Goal: Task Accomplishment & Management: Manage account settings

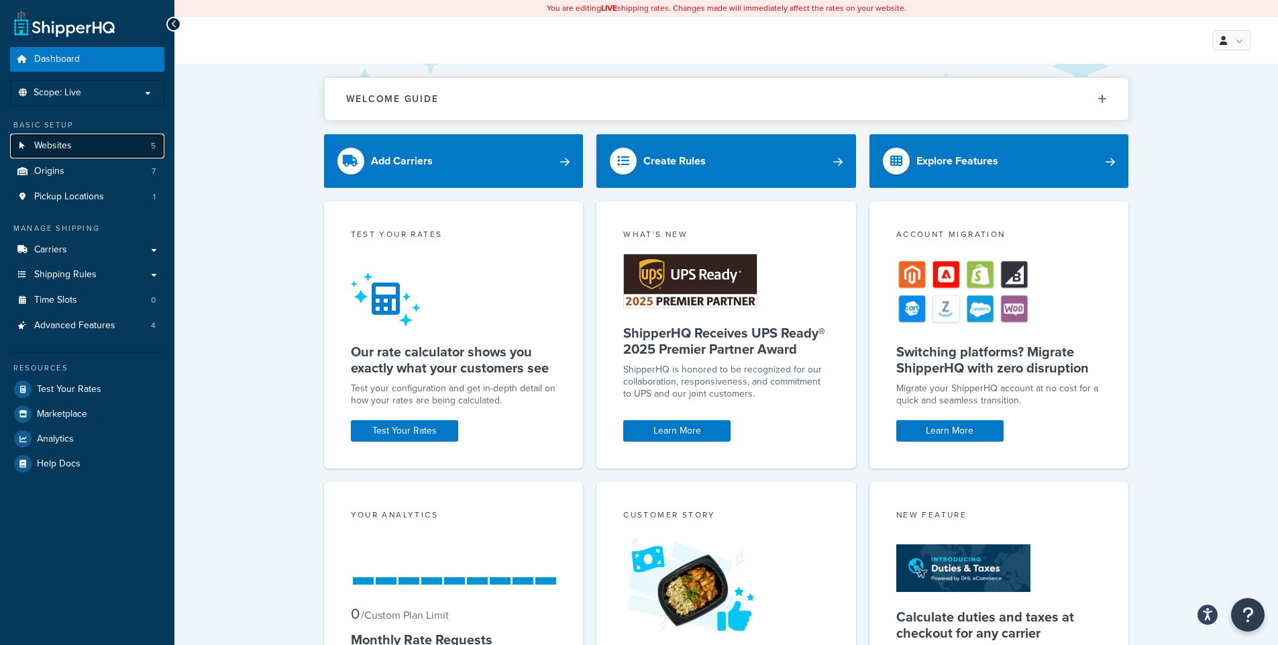
click at [82, 148] on link "Websites 5" at bounding box center [87, 145] width 154 height 25
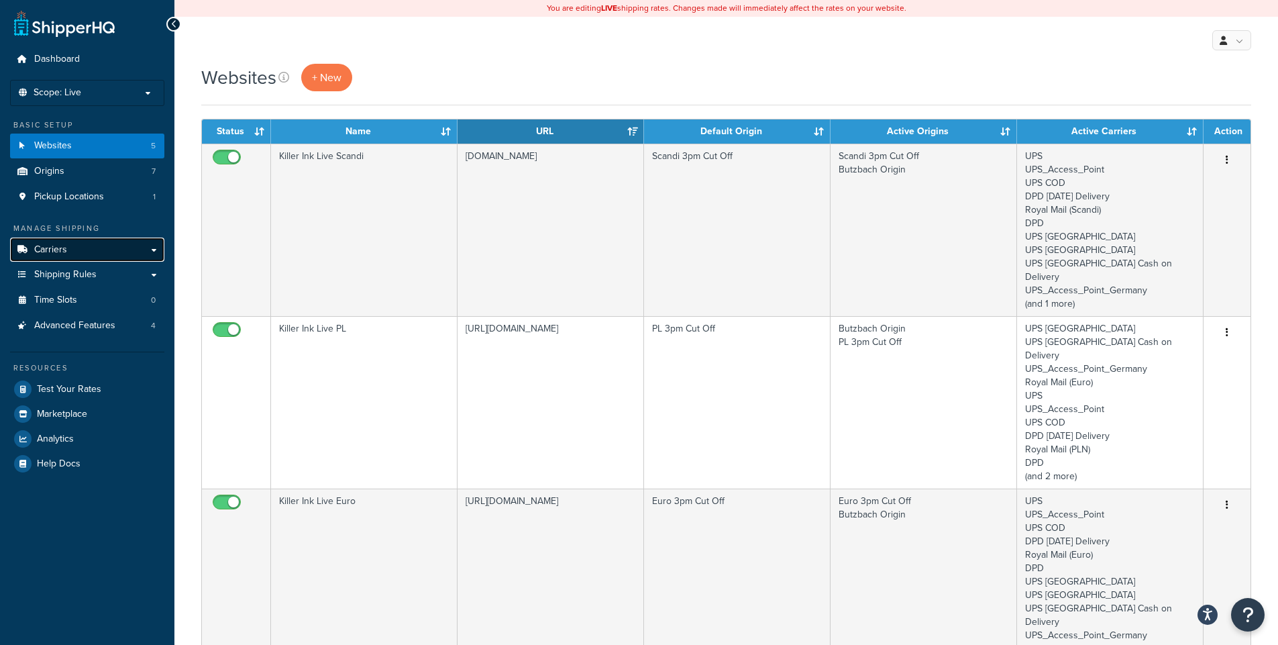
click at [105, 250] on link "Carriers" at bounding box center [87, 249] width 154 height 25
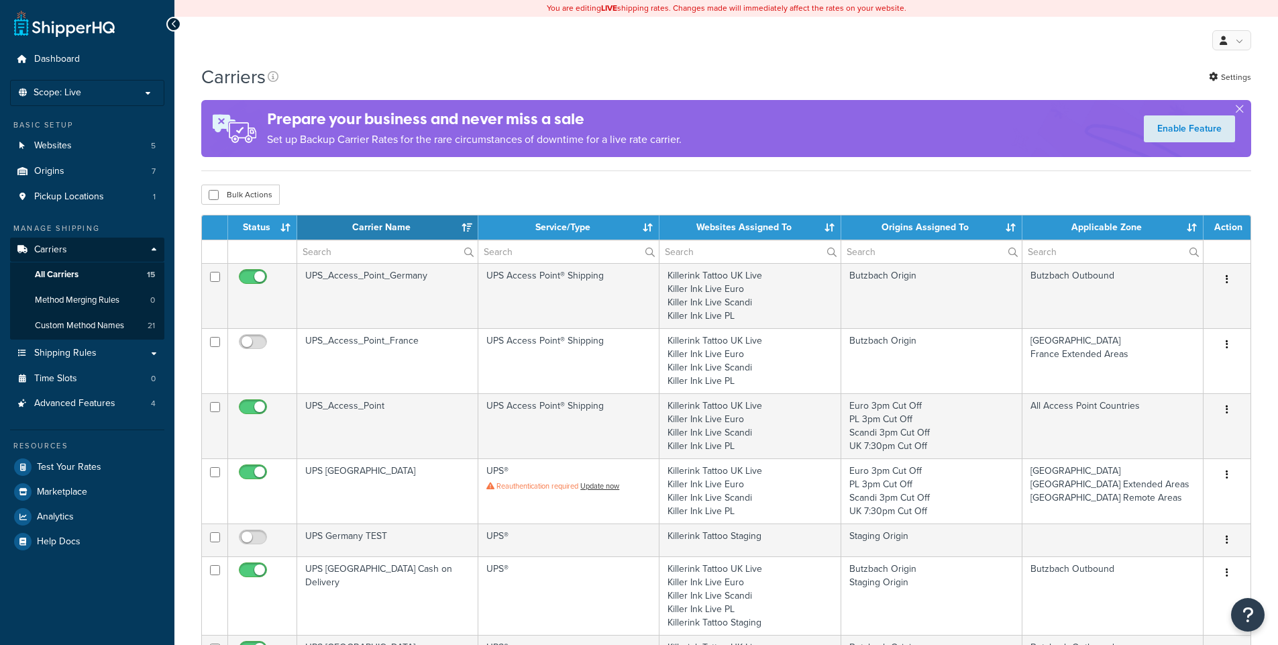
select select "15"
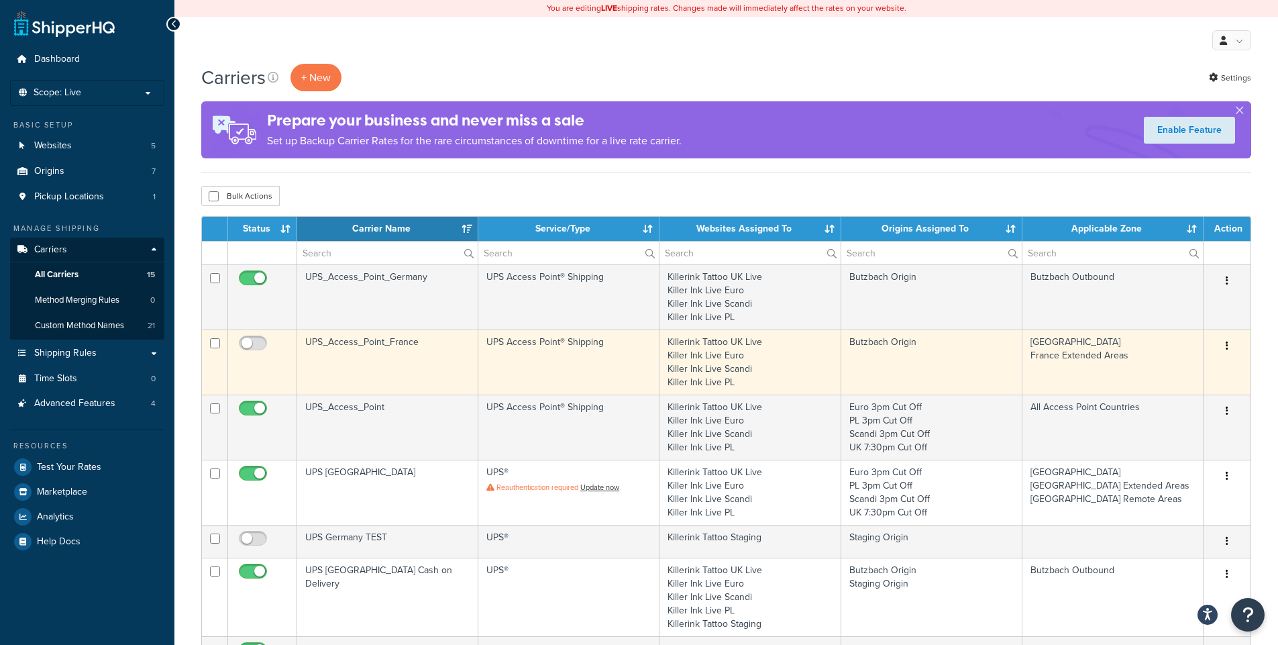
click at [560, 362] on td "UPS Access Point® Shipping" at bounding box center [568, 361] width 181 height 65
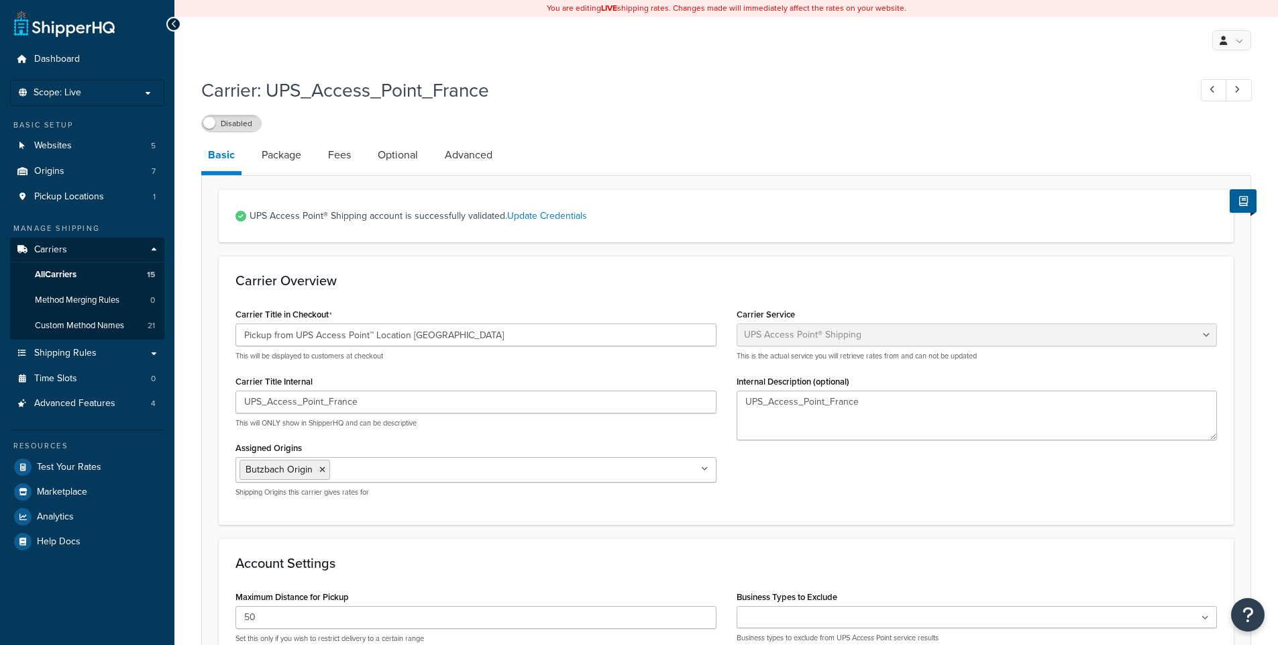
select select "accessPoint"
select select "convert_lb_kg"
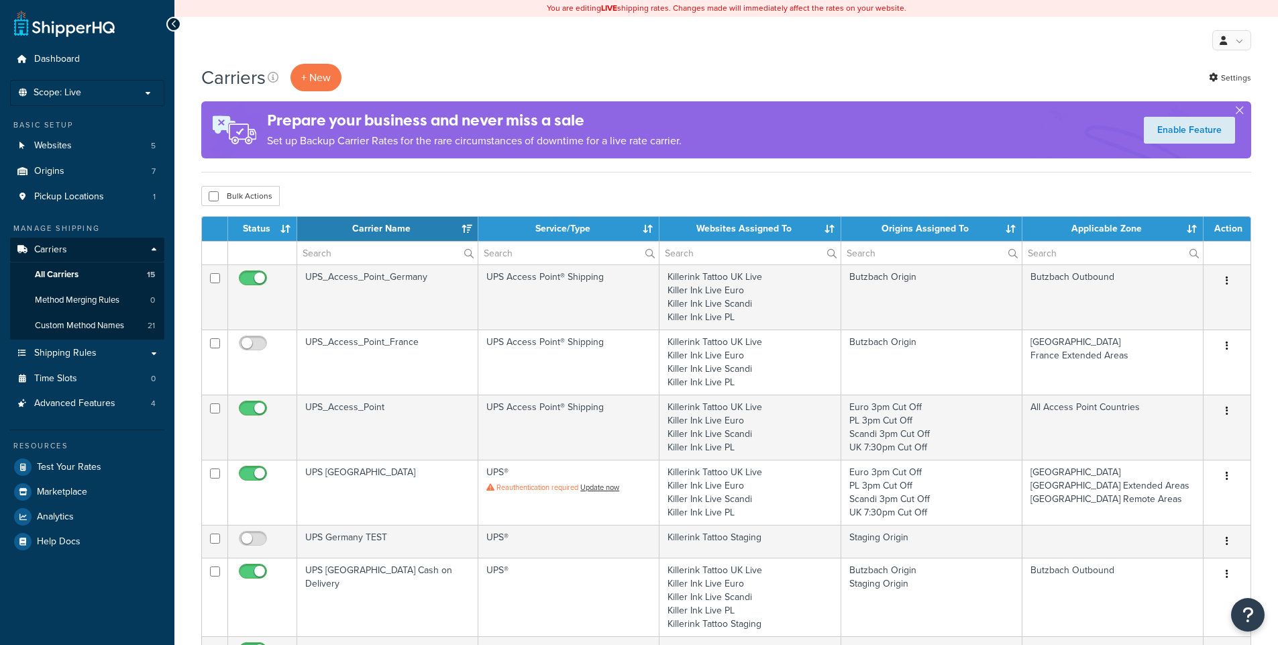
select select "15"
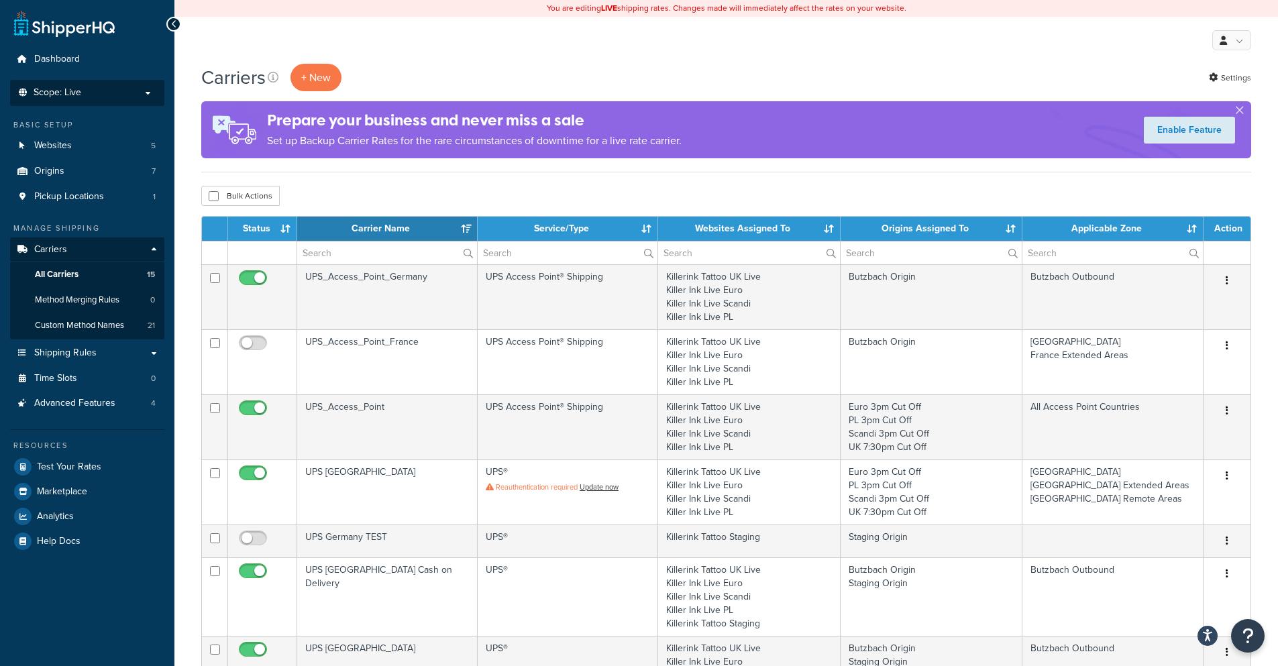
click at [127, 90] on p "Scope: Live" at bounding box center [87, 92] width 142 height 11
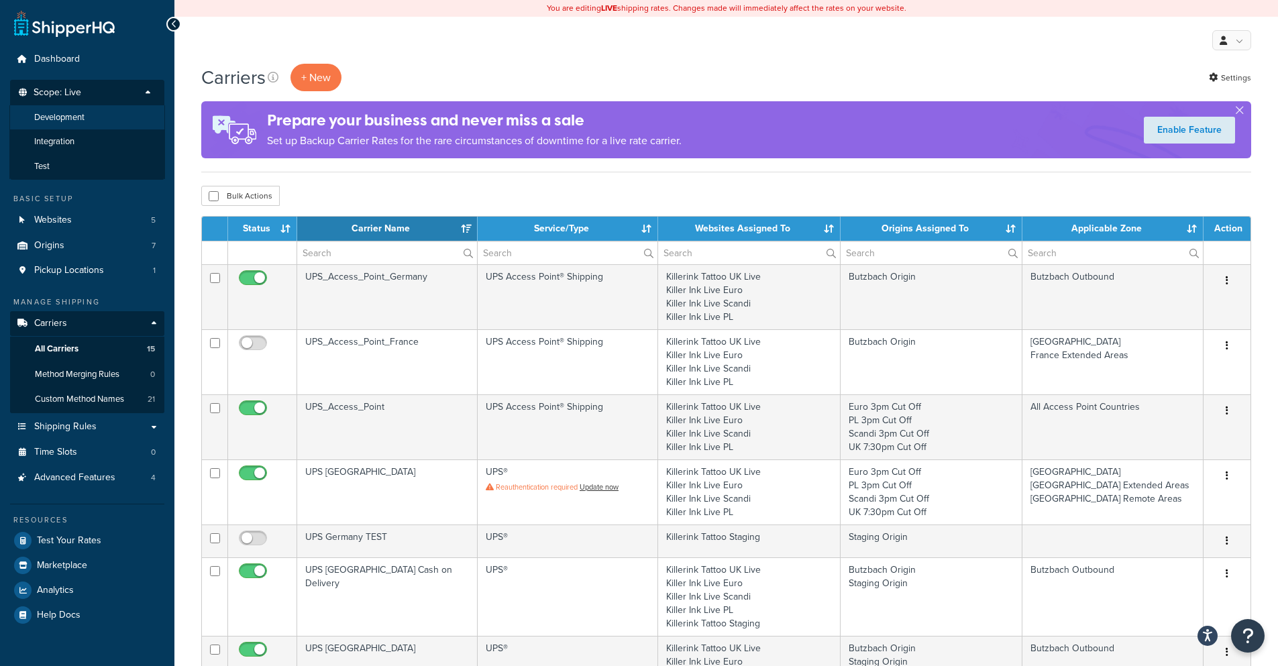
click at [95, 117] on li "Development" at bounding box center [87, 117] width 156 height 25
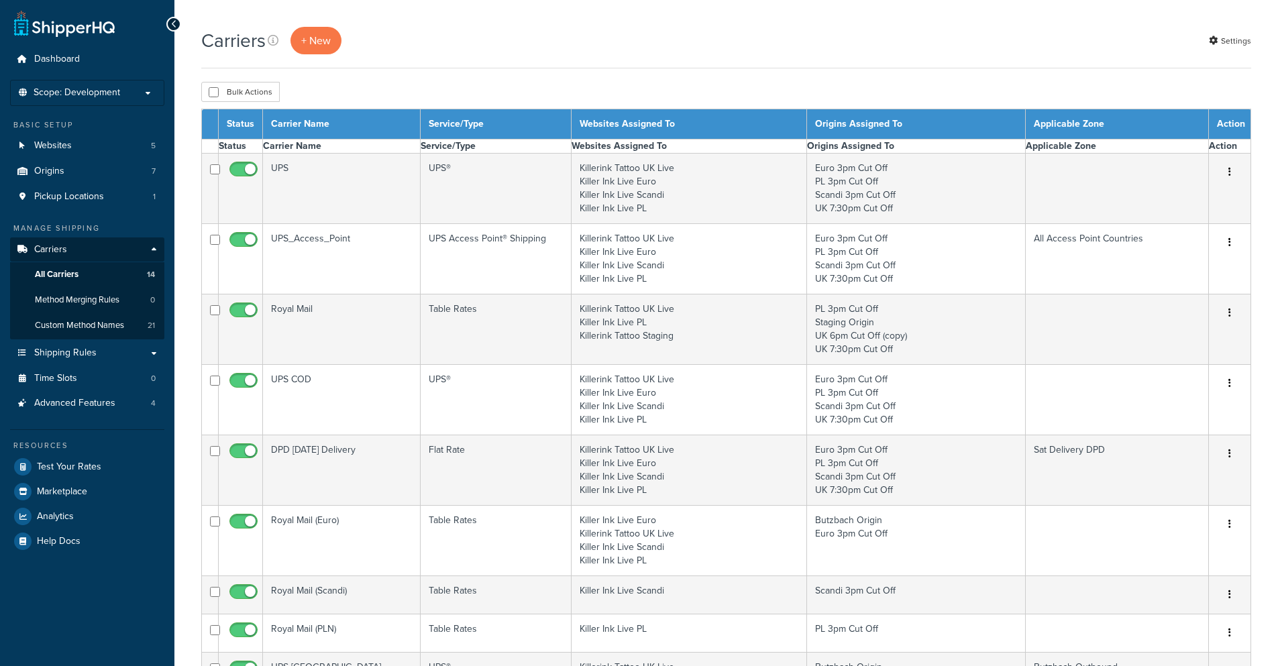
select select "15"
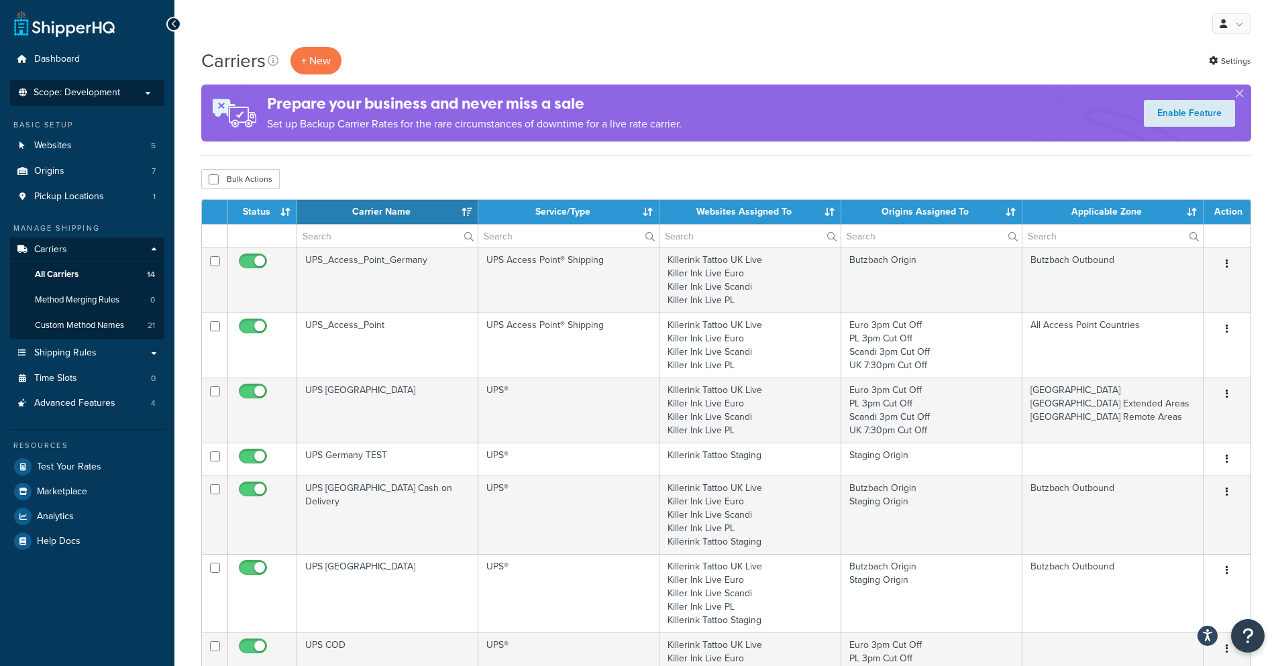
click at [111, 97] on span "Scope: Development" at bounding box center [77, 92] width 87 height 11
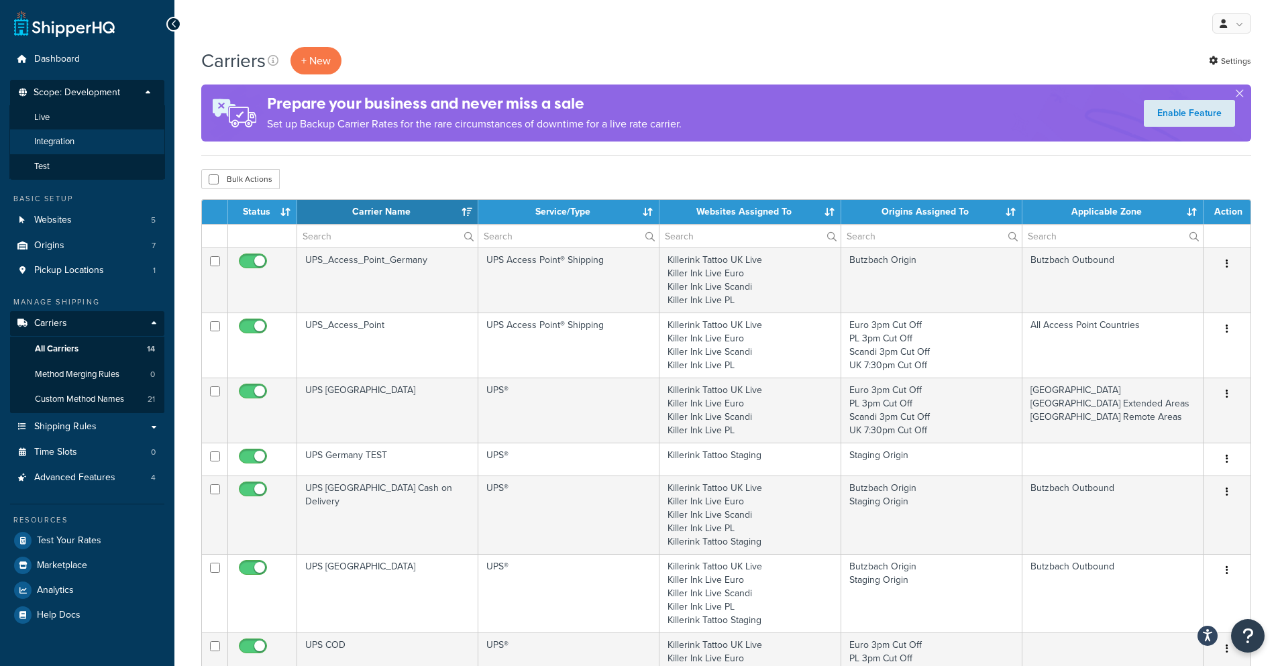
click at [93, 144] on li "Integration" at bounding box center [87, 141] width 156 height 25
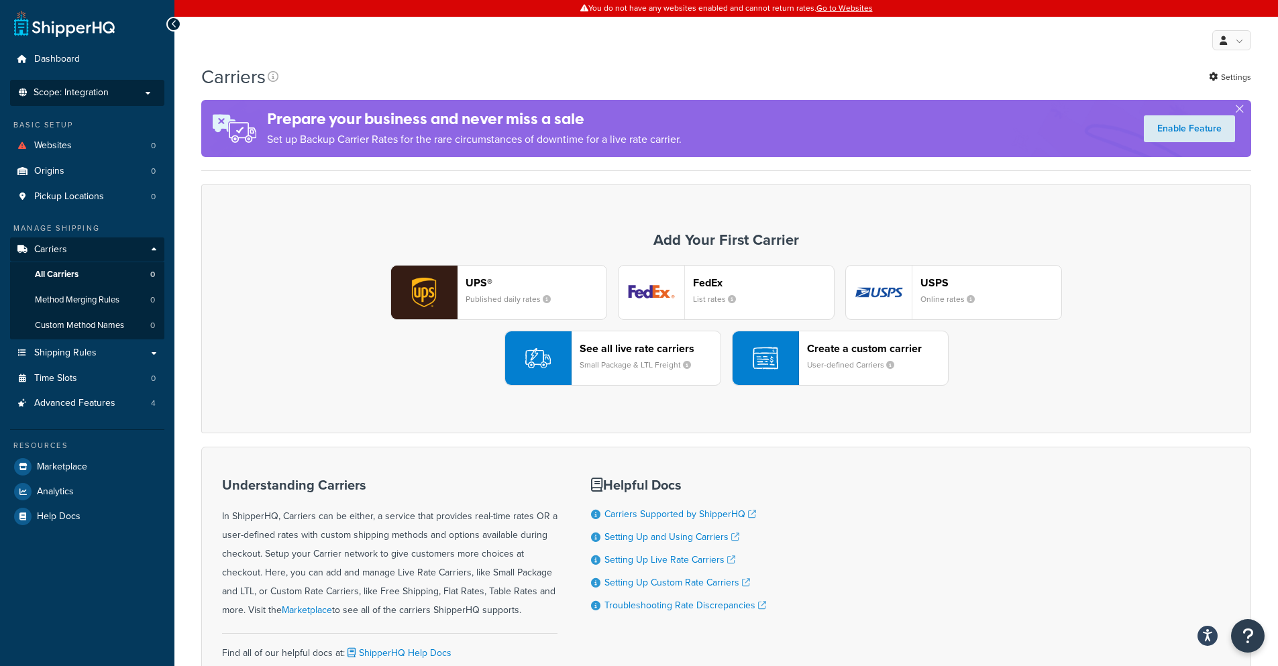
click at [121, 93] on p "Scope: Integration" at bounding box center [87, 92] width 142 height 11
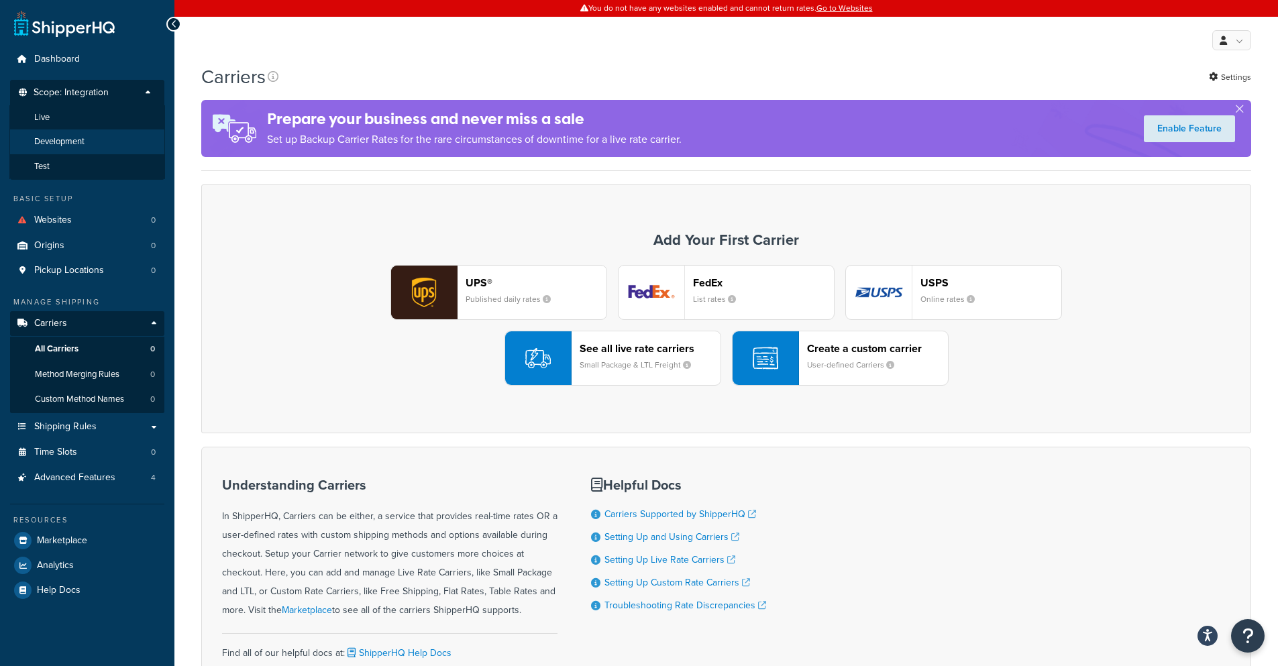
click at [87, 140] on li "Development" at bounding box center [87, 141] width 156 height 25
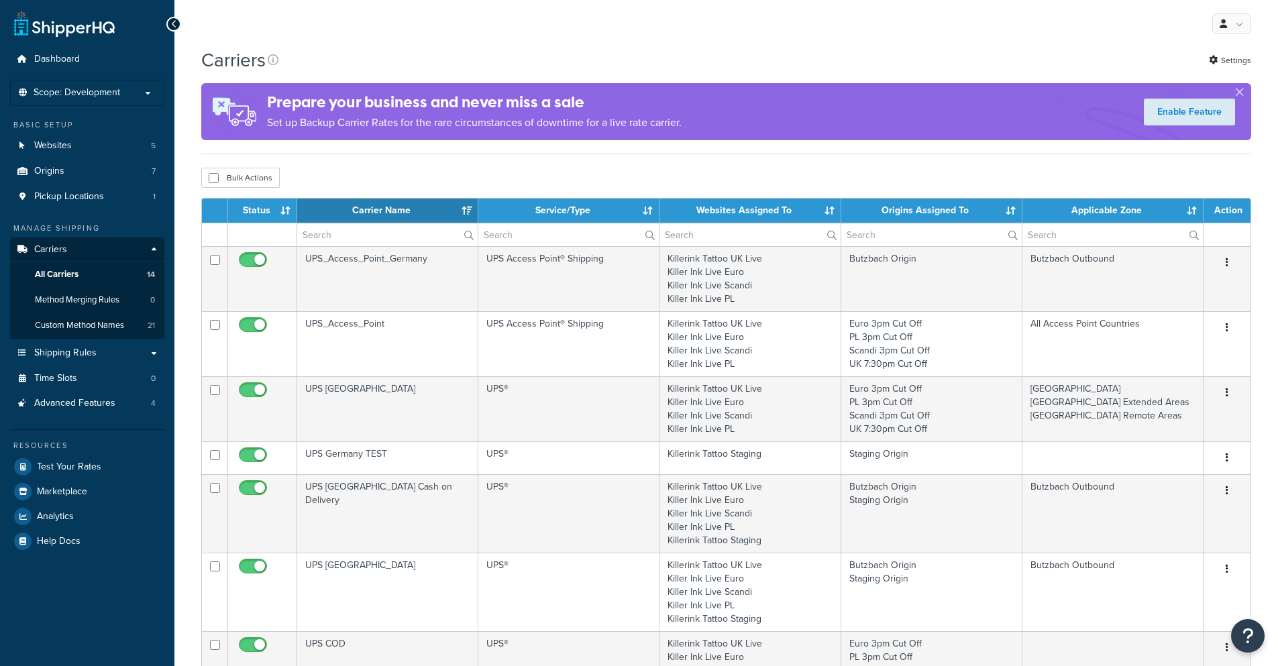
select select "15"
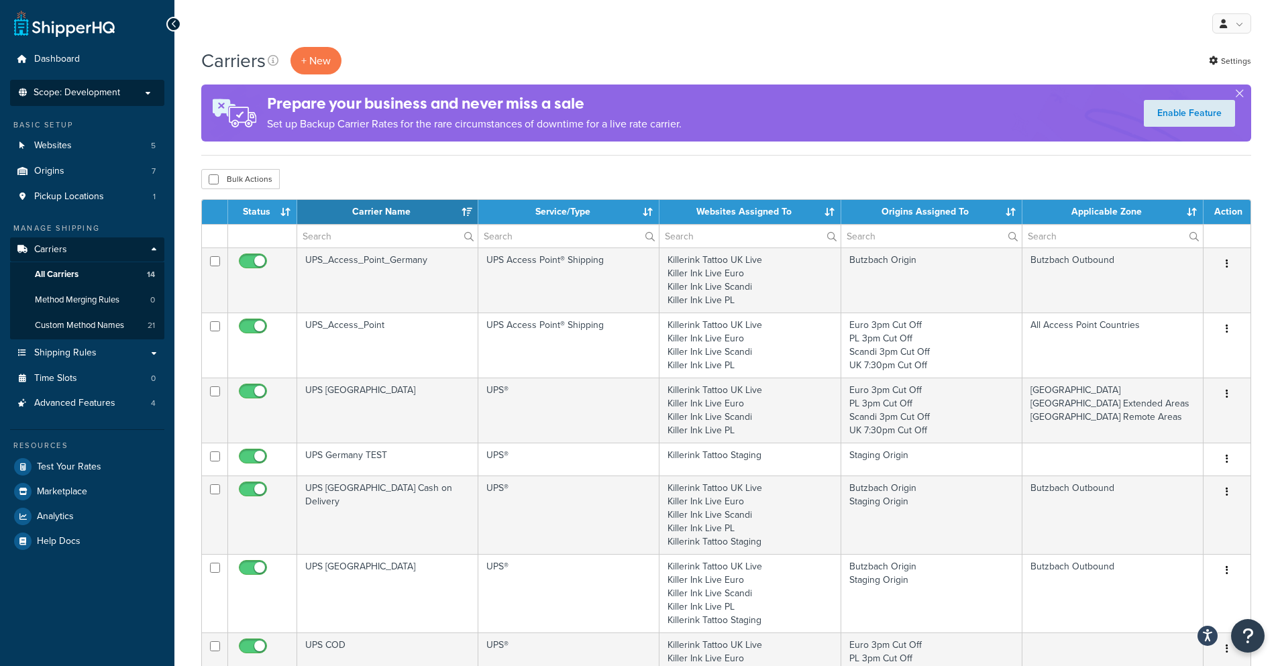
click at [148, 95] on p "Scope: Development" at bounding box center [87, 92] width 142 height 11
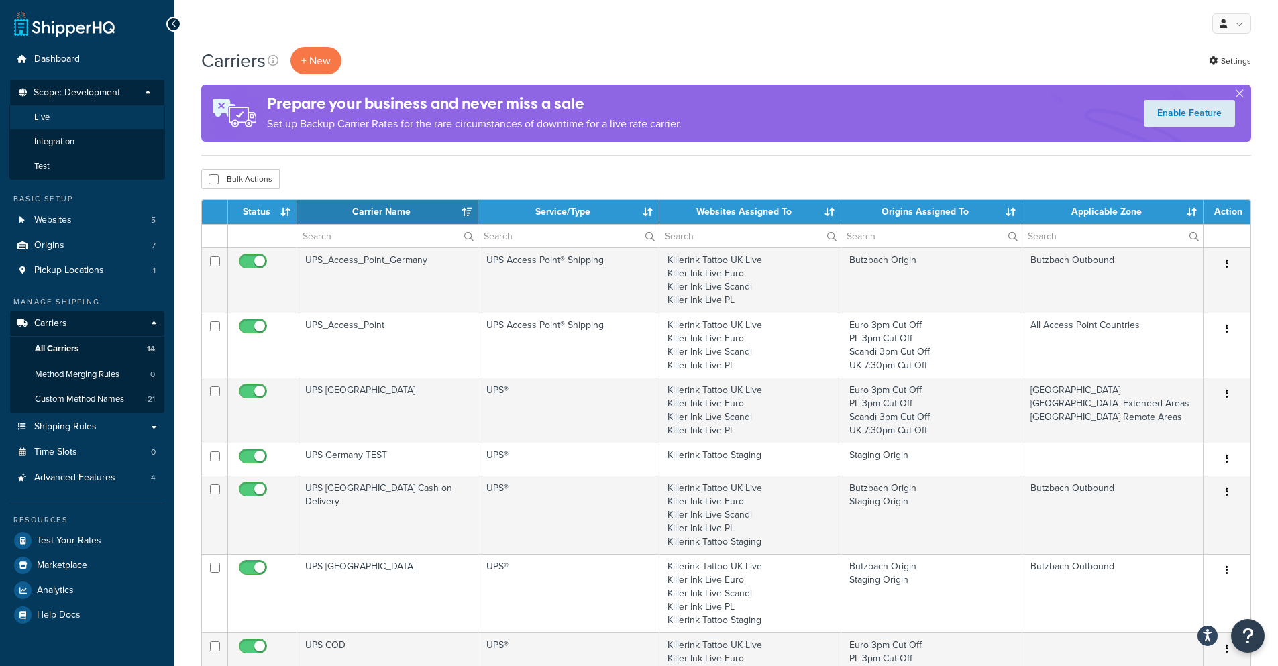
click at [80, 121] on li "Live" at bounding box center [87, 117] width 156 height 25
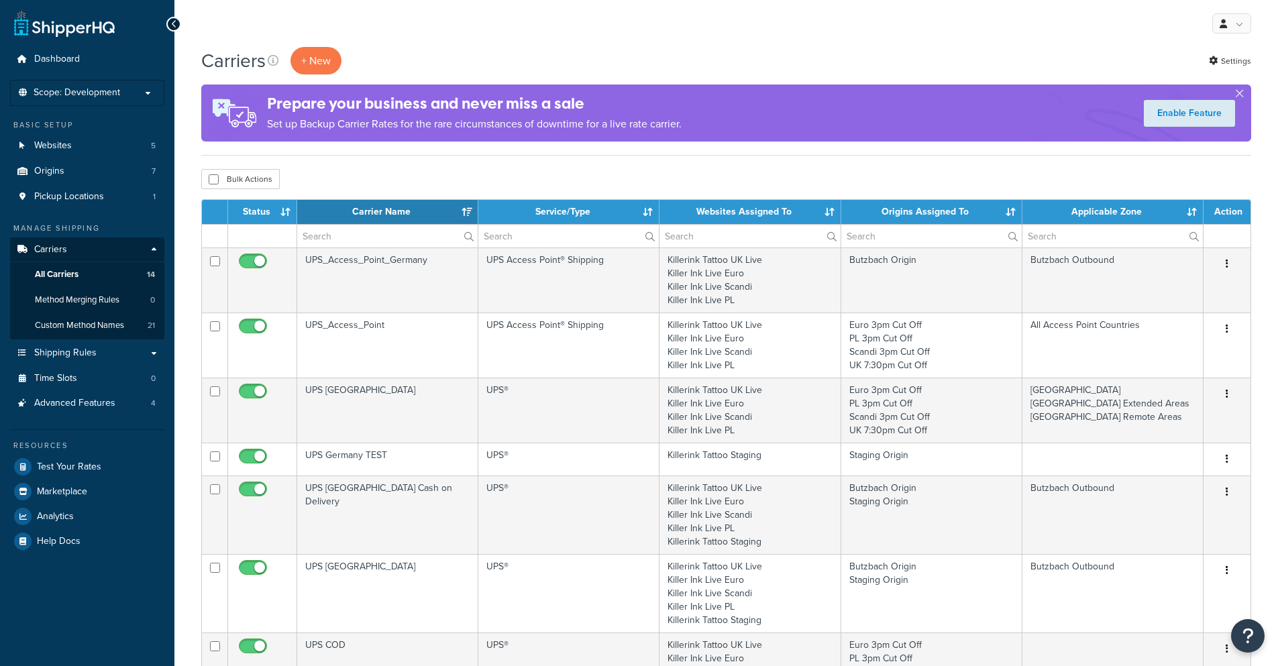
select select "15"
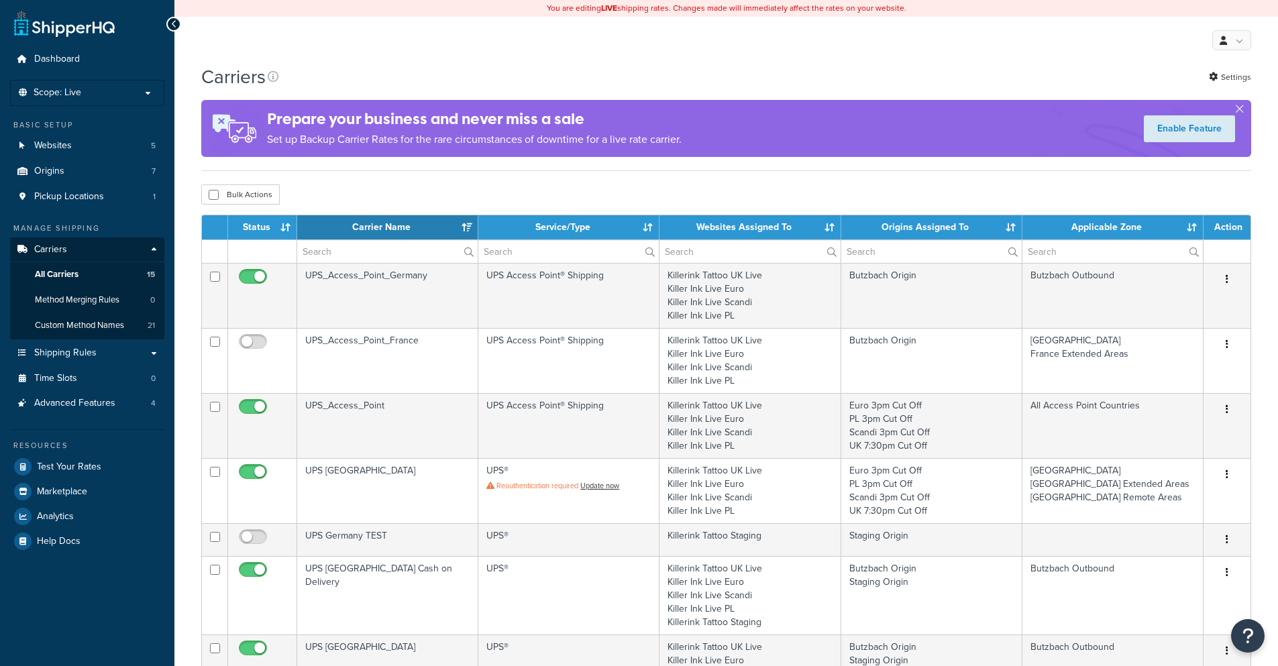
select select "15"
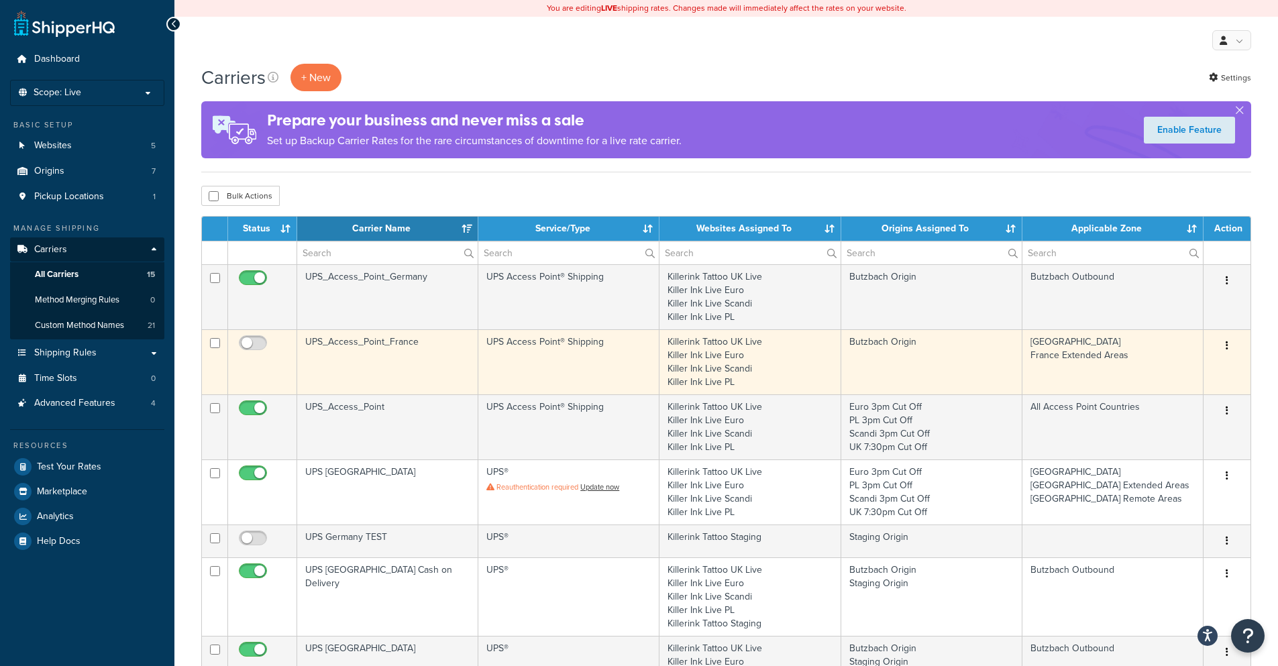
click at [1230, 347] on button "button" at bounding box center [1227, 345] width 19 height 21
click at [1184, 374] on link "Edit" at bounding box center [1173, 373] width 106 height 28
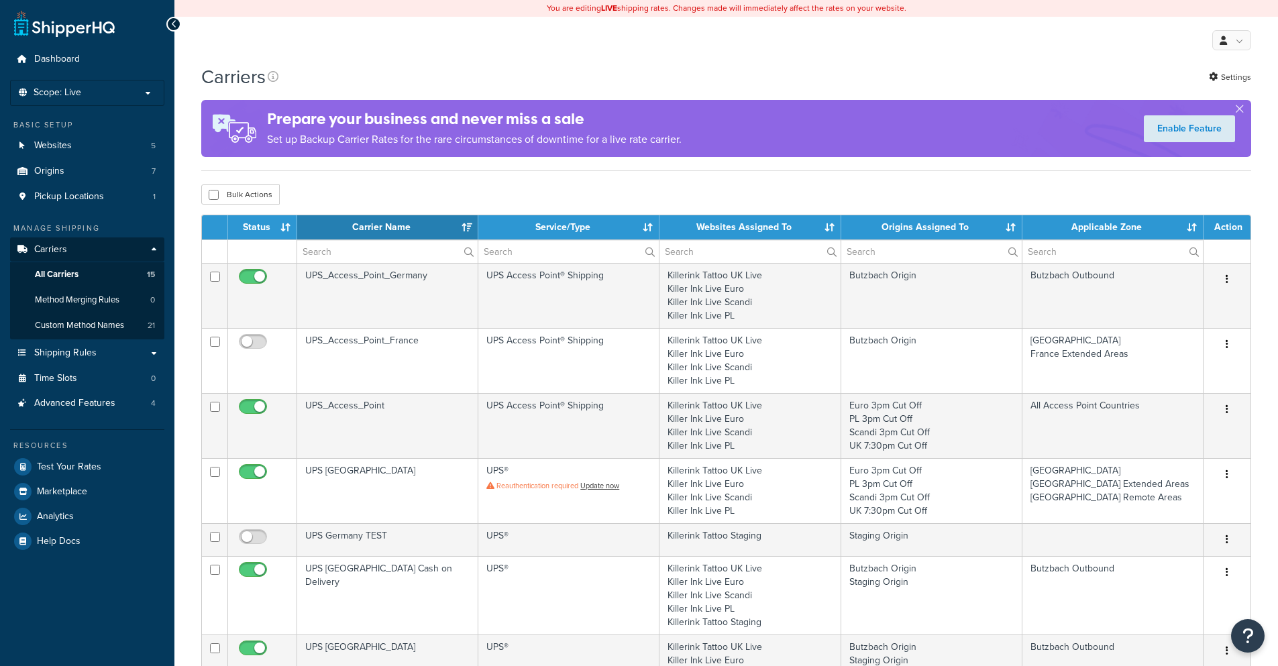
select select "15"
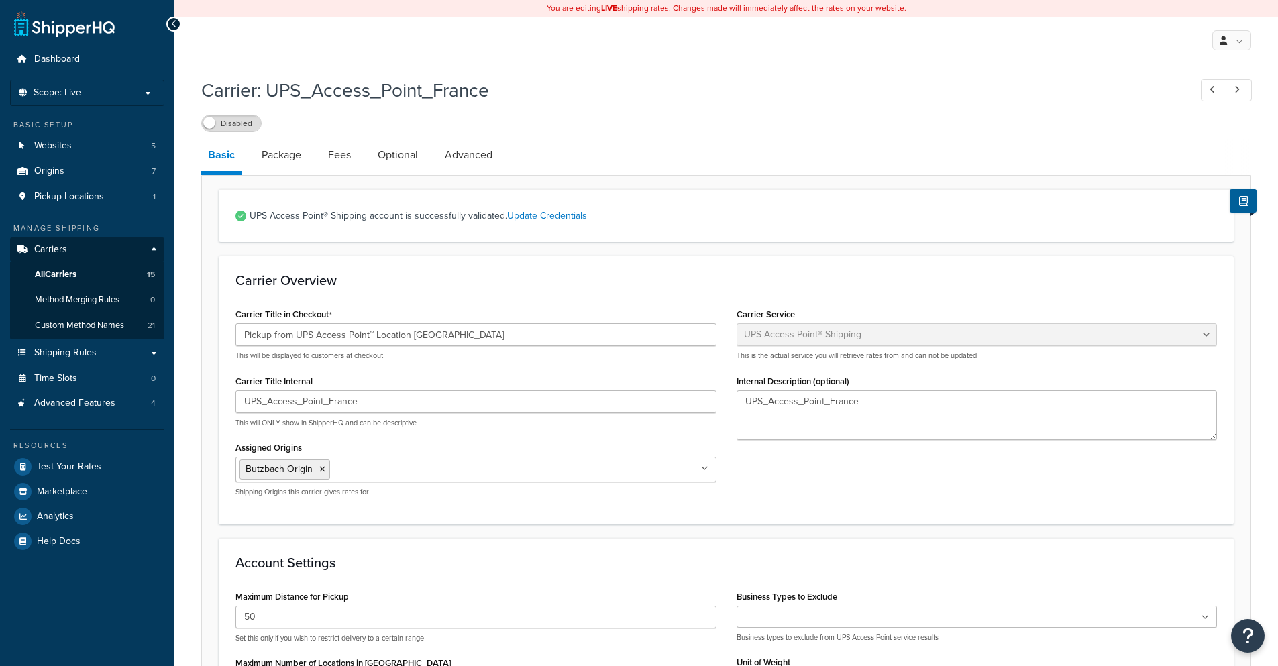
select select "accessPoint"
select select "convert_lb_kg"
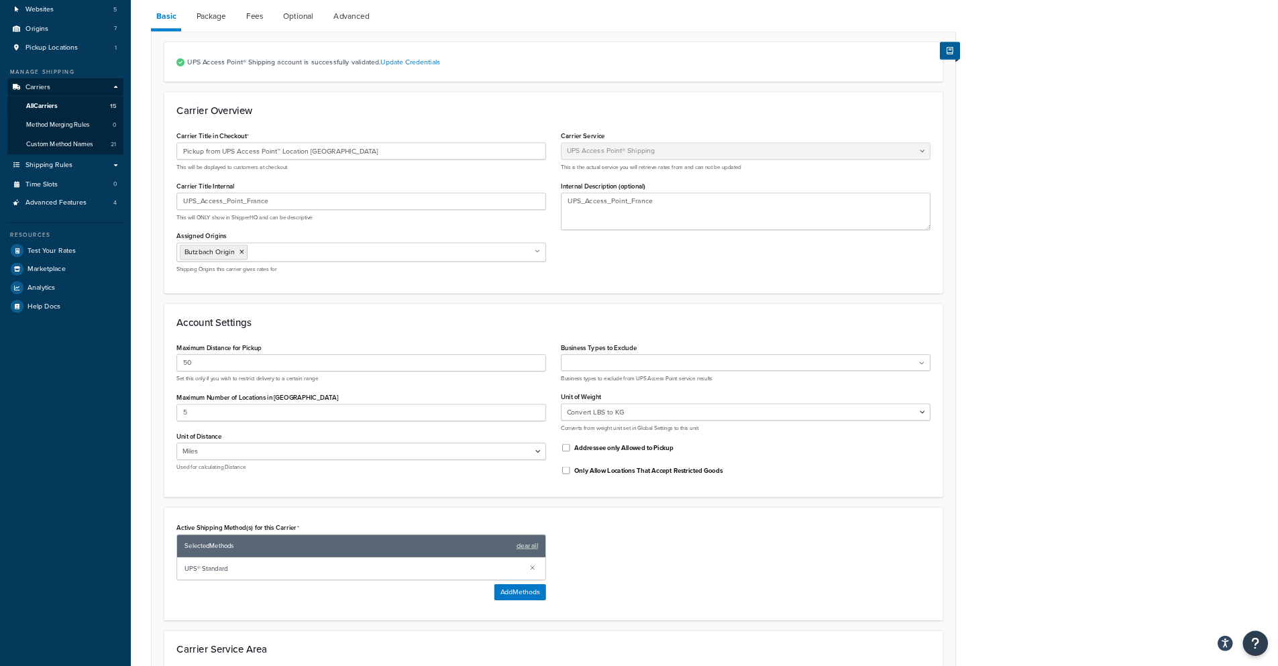
scroll to position [133, 0]
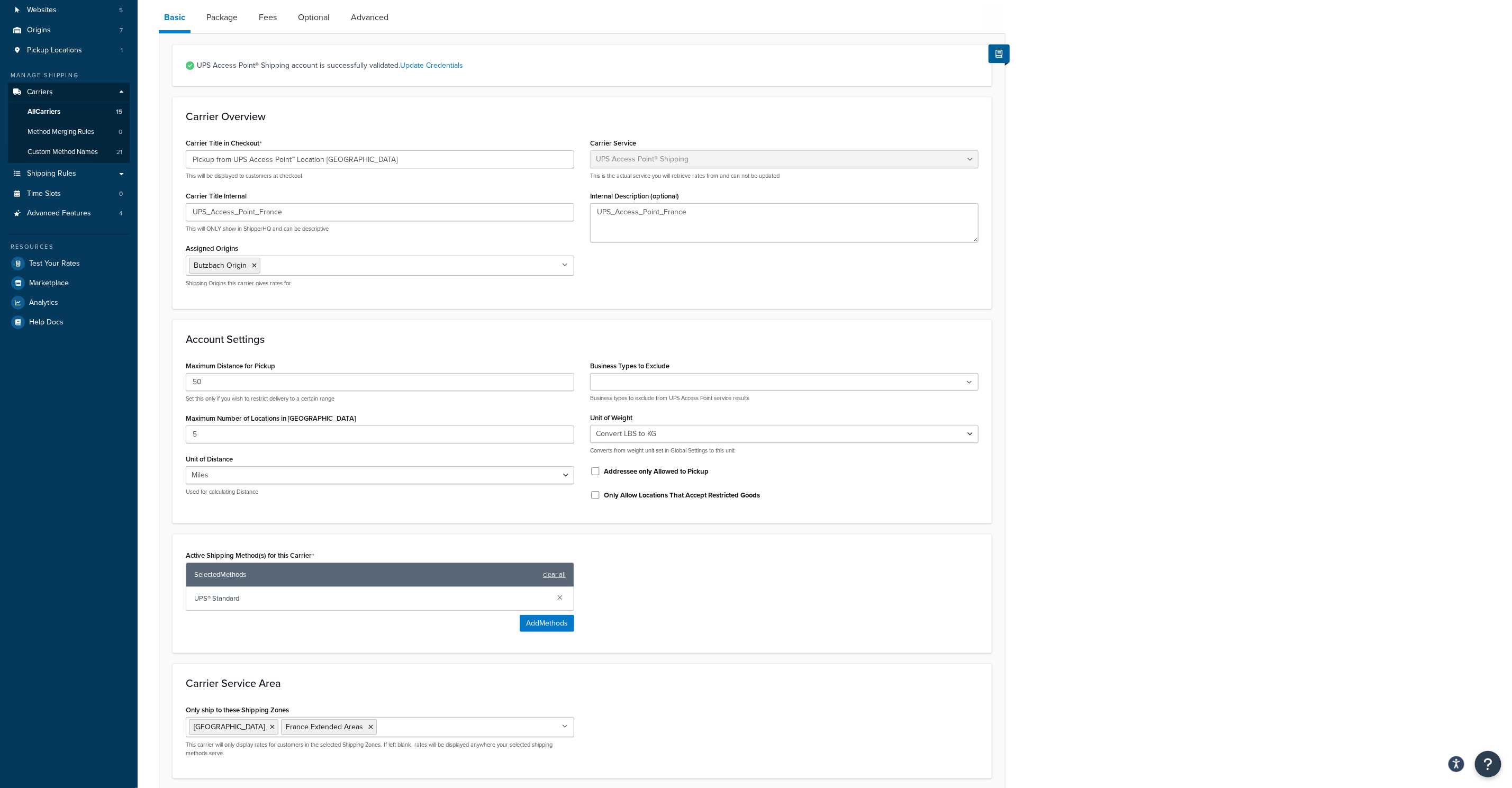
click at [1007, 375] on div "Carrier: UPS_Access_Point_France Disabled Basic Package Fees Optional Advanced …" at bounding box center [824, 400] width 1374 height 898
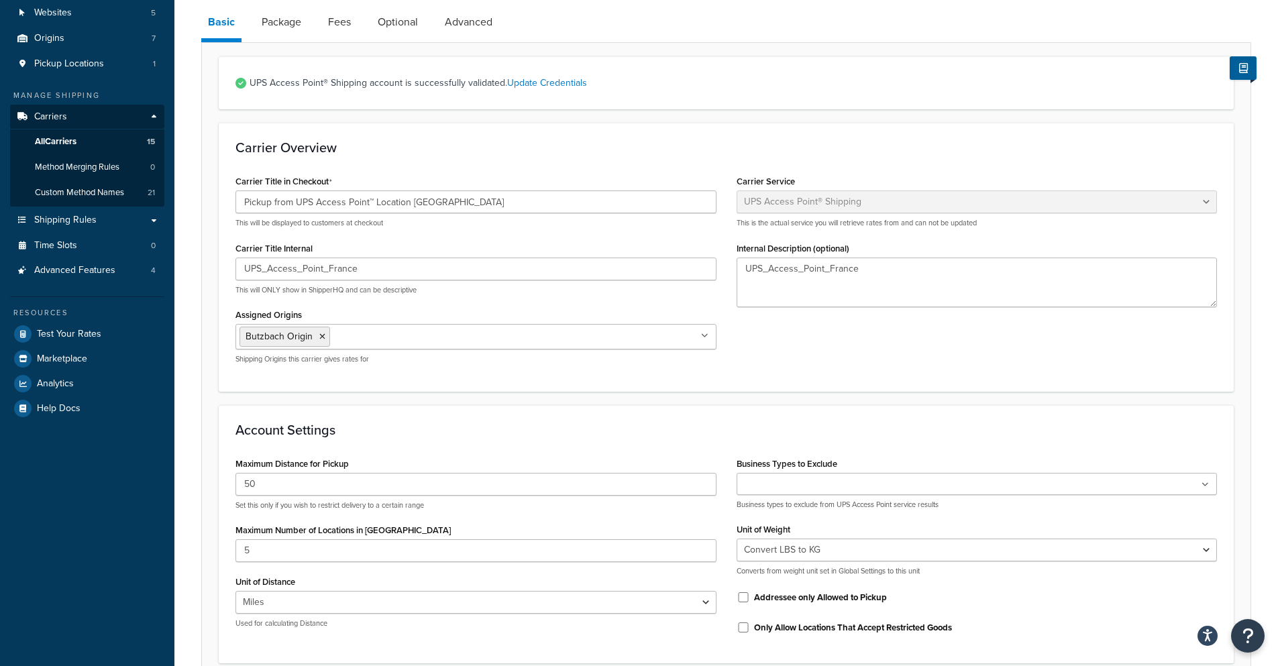
click at [996, 362] on div "Carrier Title in Checkout Pickup from UPS Access Point™ Location France This wi…" at bounding box center [726, 273] width 1002 height 203
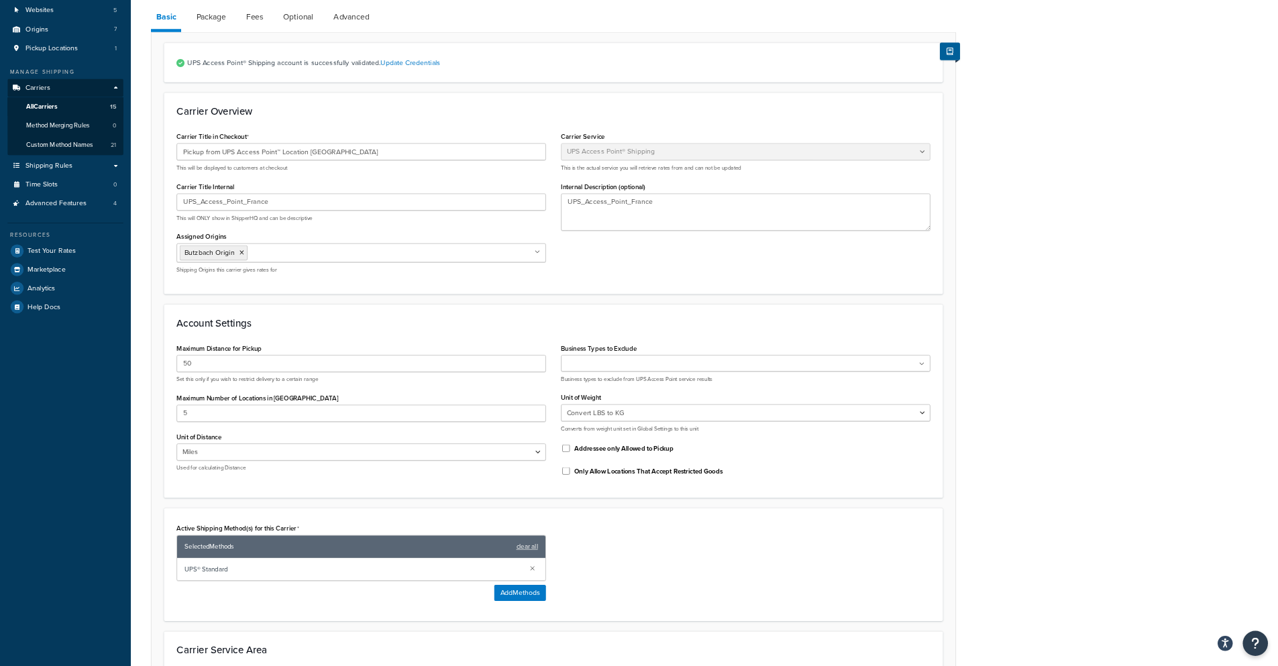
scroll to position [0, 0]
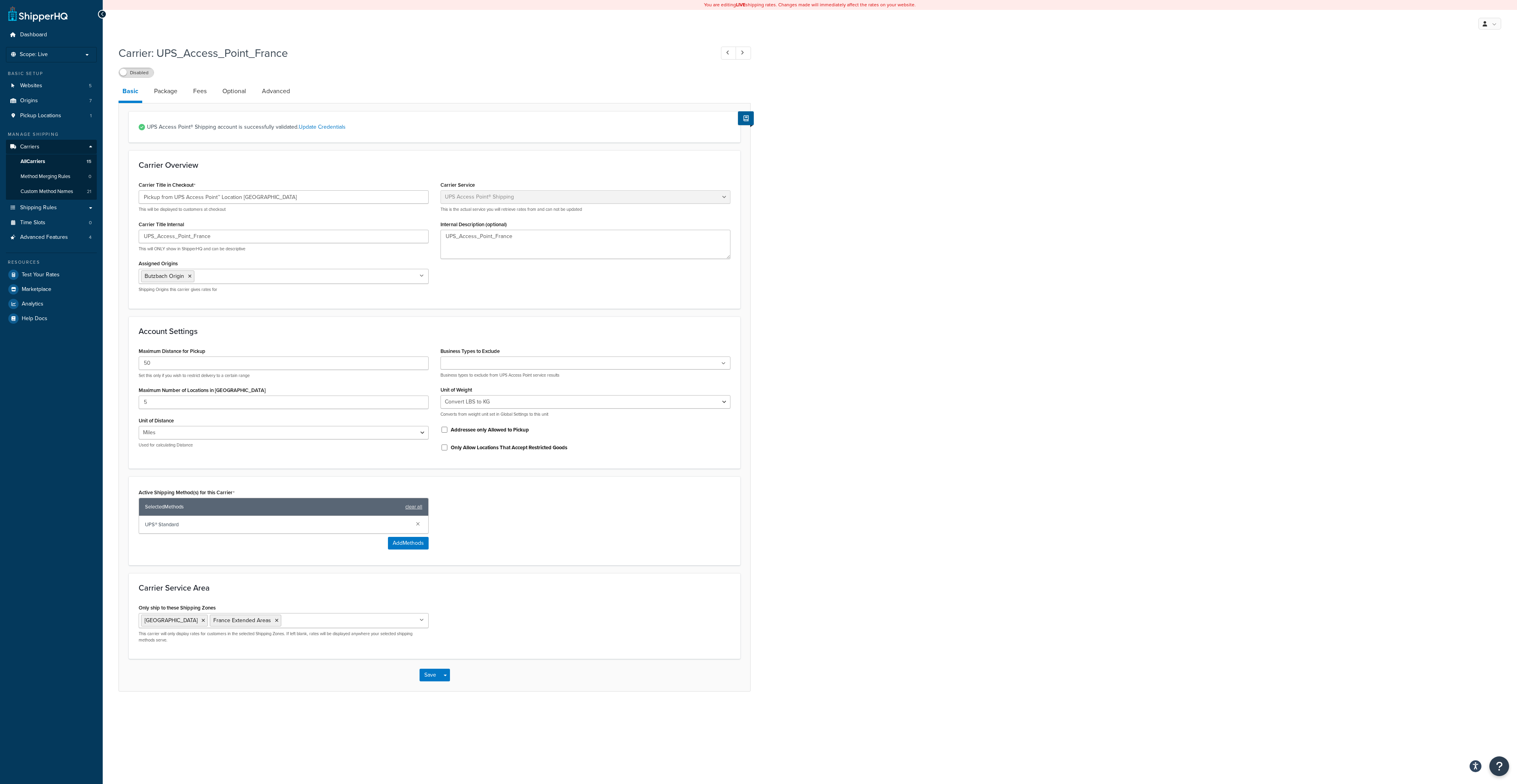
click at [752, 277] on div "Carrier: UPS_Access_Point_France Disabled Basic Package Fees Optional Advanced …" at bounding box center [810, 376] width 1415 height 670
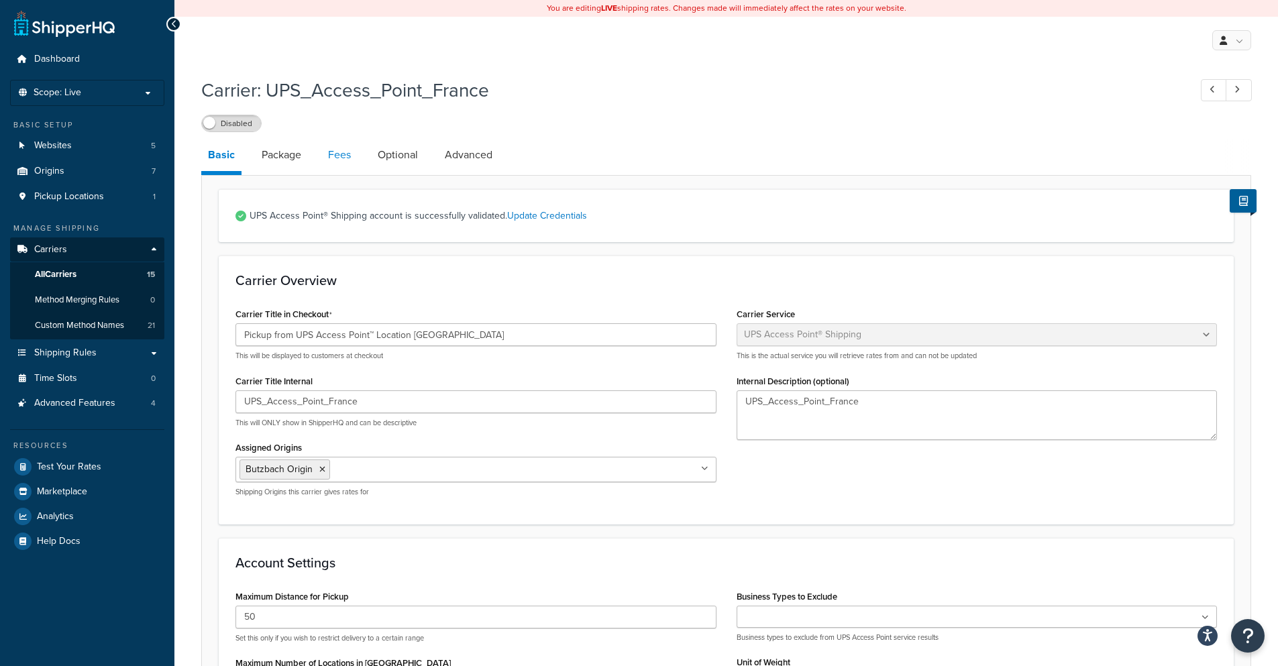
click at [277, 151] on link "Package" at bounding box center [281, 155] width 53 height 32
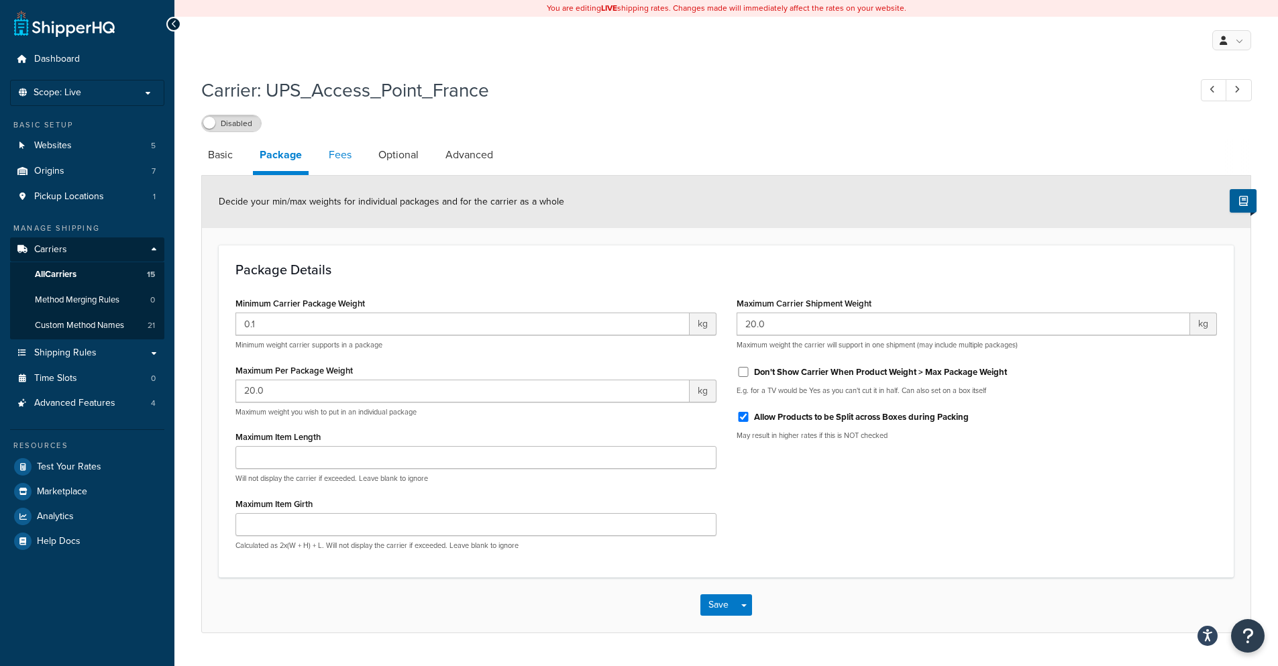
click at [352, 155] on link "Fees" at bounding box center [340, 155] width 36 height 32
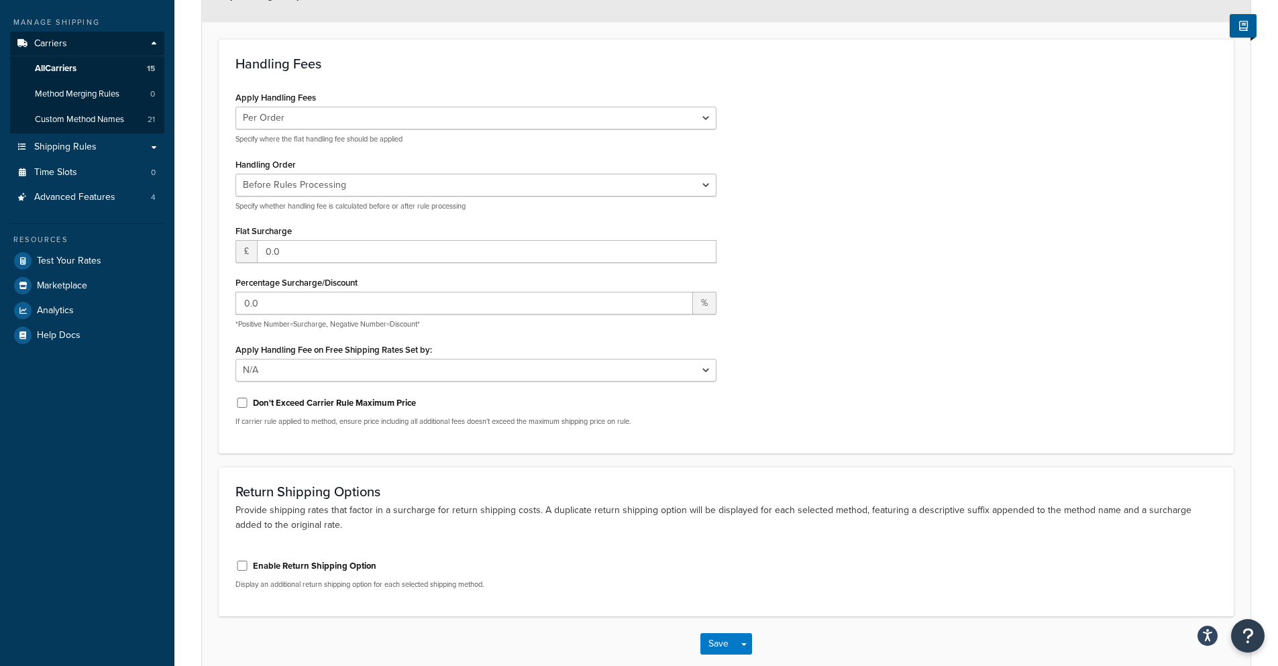
scroll to position [199, 0]
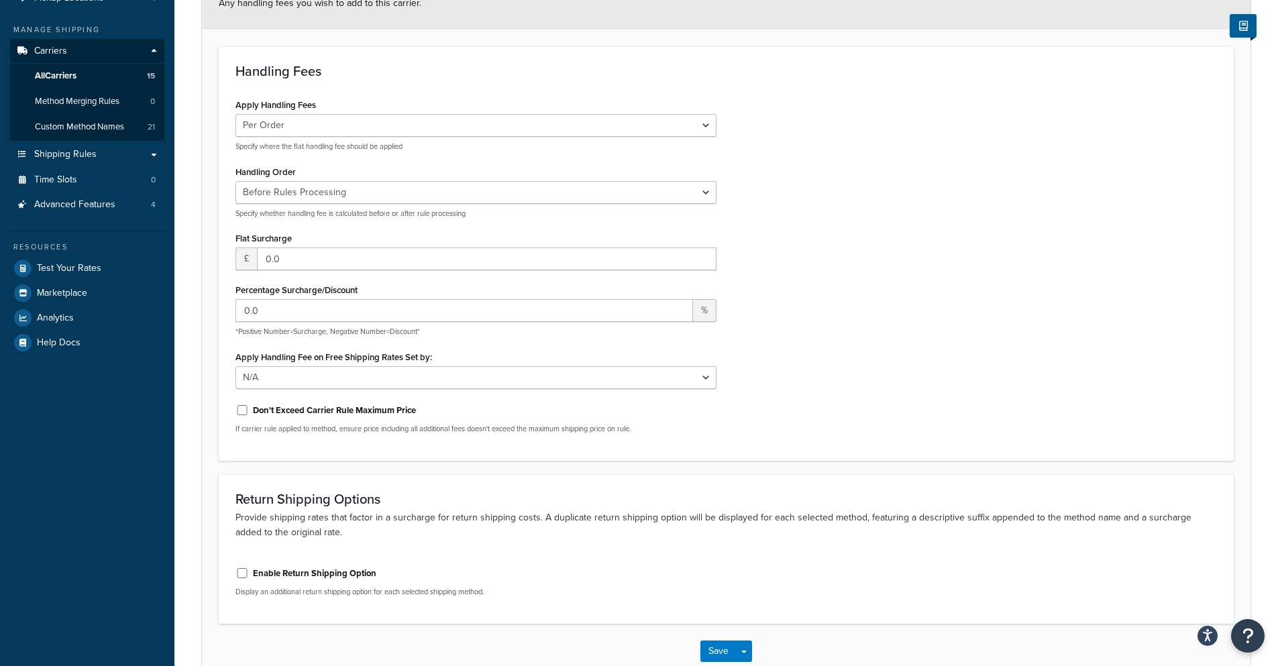
click at [843, 397] on div "Apply Handling Fees Per Order Per Item Per Package Specify where the flat handl…" at bounding box center [726, 269] width 1002 height 349
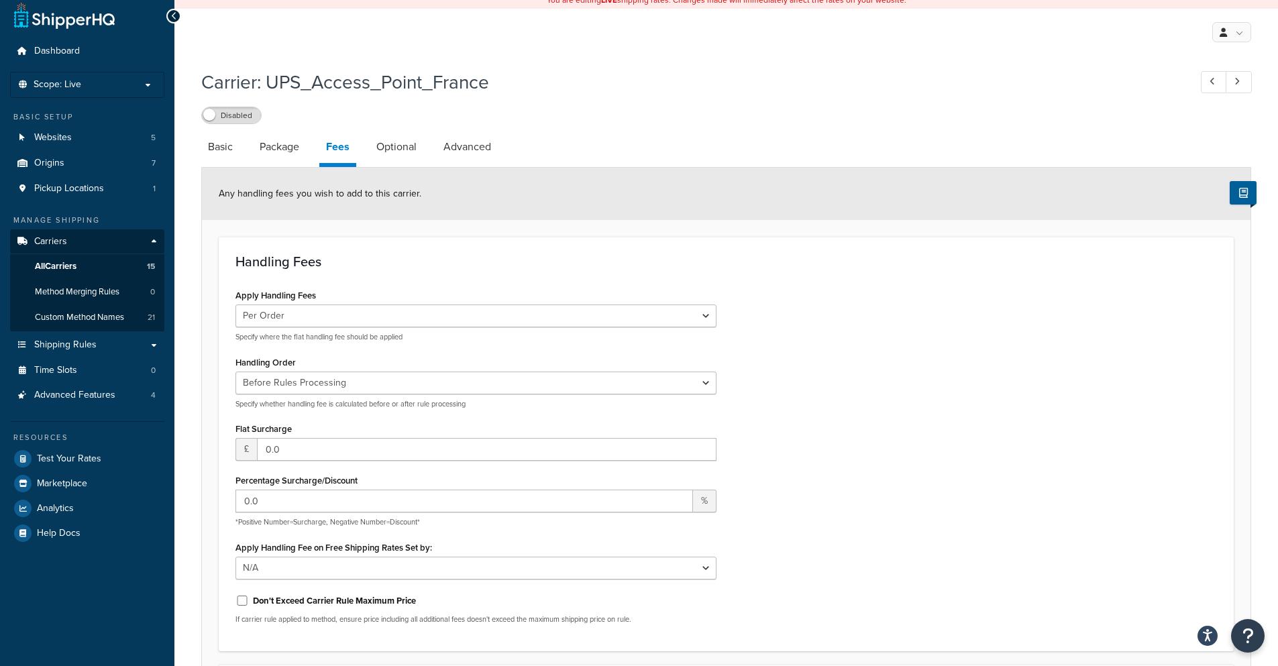
scroll to position [0, 0]
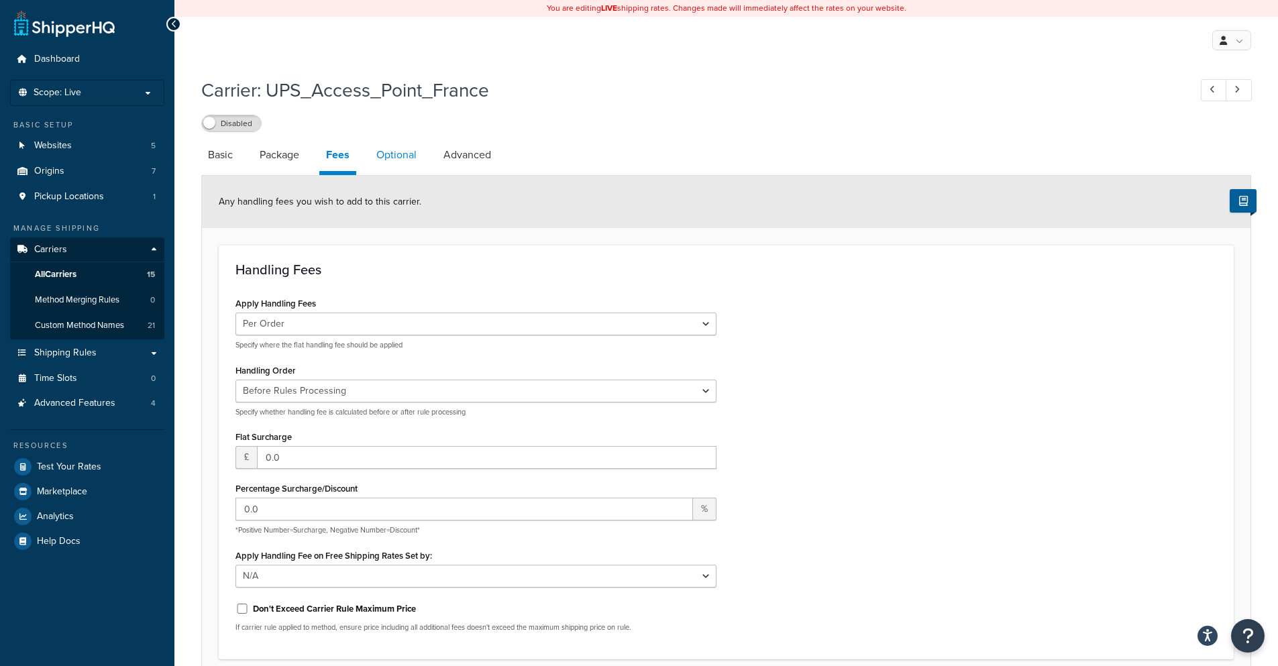
click at [390, 150] on link "Optional" at bounding box center [397, 155] width 54 height 32
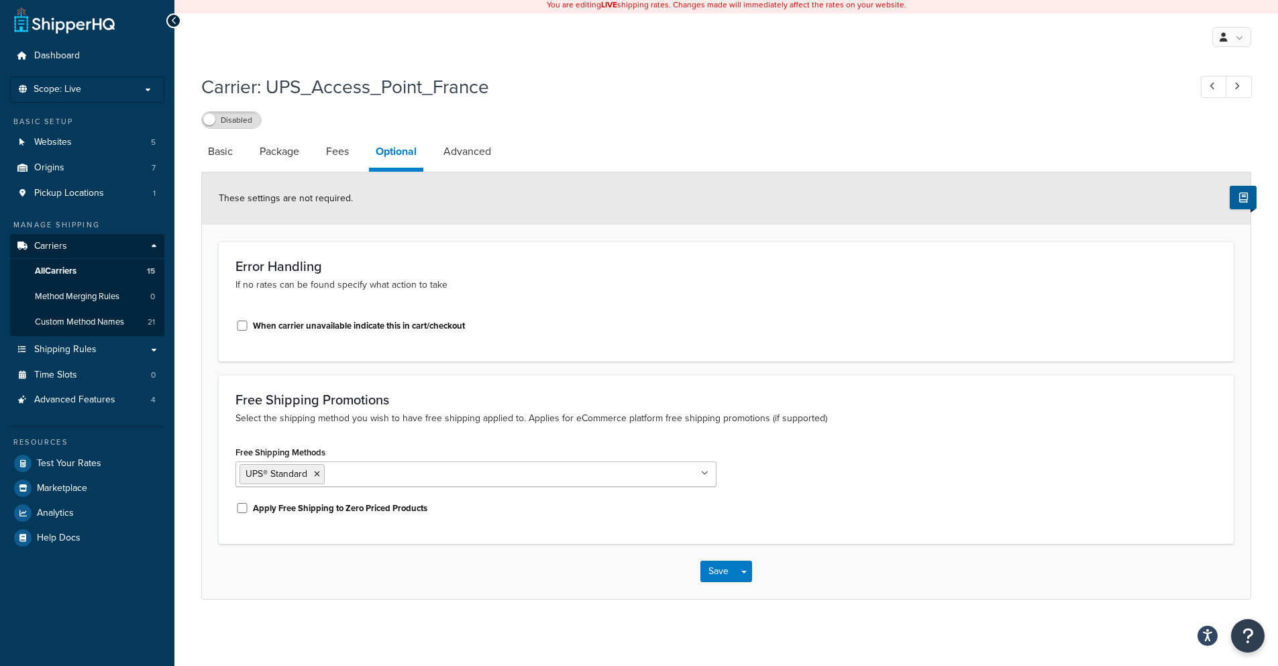
scroll to position [4, 0]
click at [464, 152] on link "Advanced" at bounding box center [467, 151] width 61 height 32
select select "false"
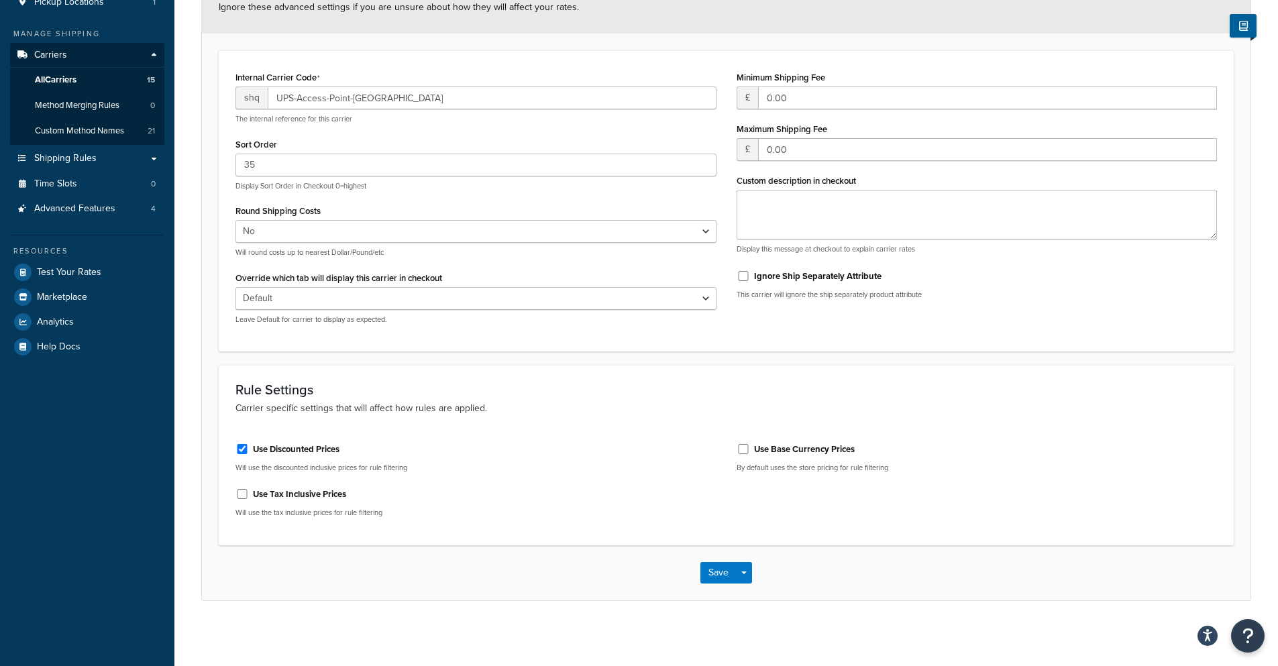
scroll to position [197, 0]
click at [743, 571] on span "button" at bounding box center [743, 571] width 5 height 3
click at [803, 571] on div "Save Save Dropdown Save and Edit" at bounding box center [726, 570] width 1049 height 55
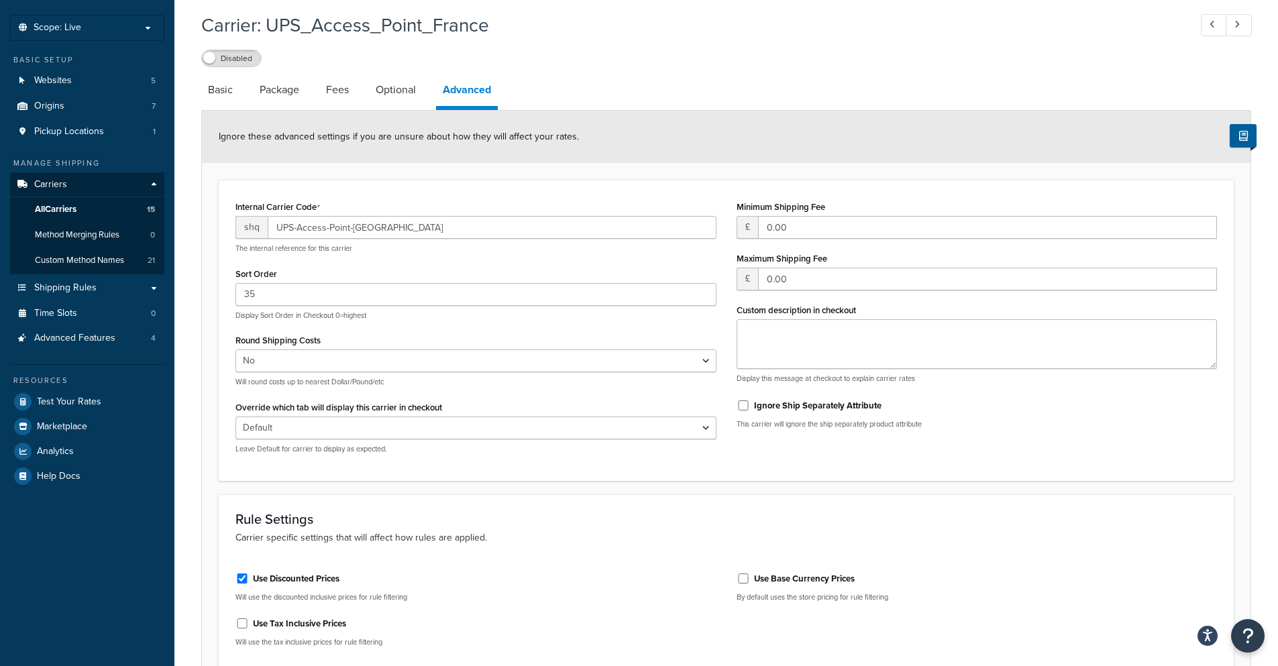
scroll to position [0, 0]
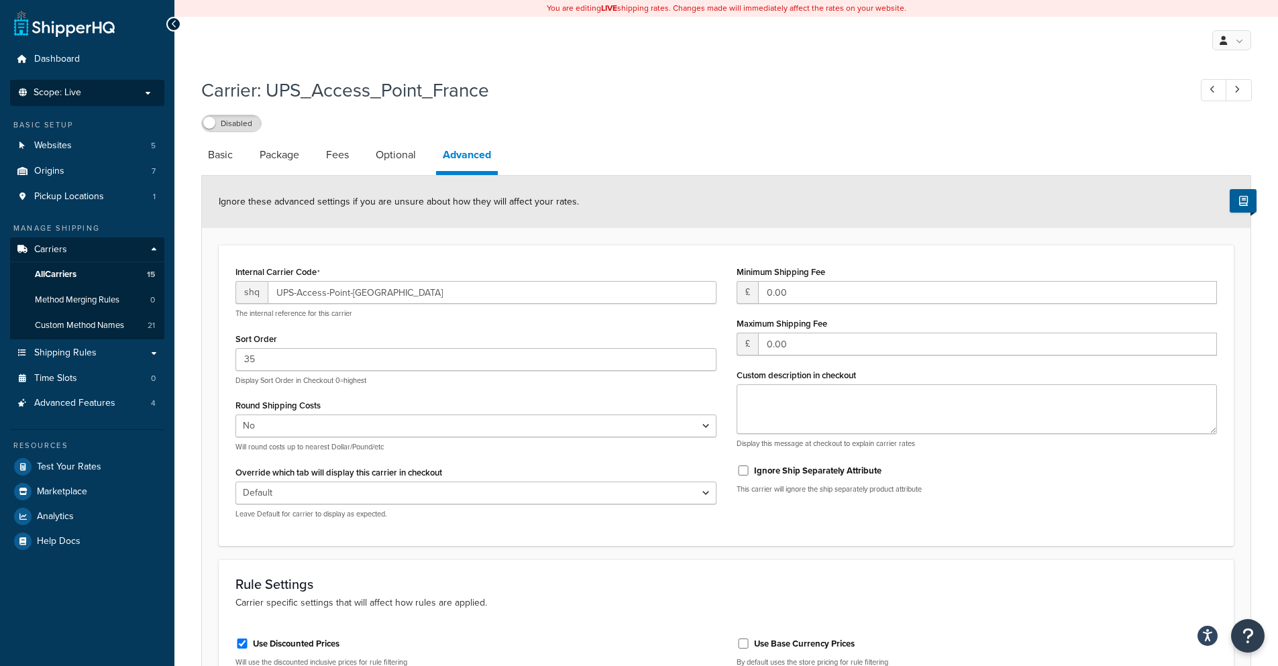
click at [101, 91] on p "Scope: Live" at bounding box center [87, 92] width 142 height 11
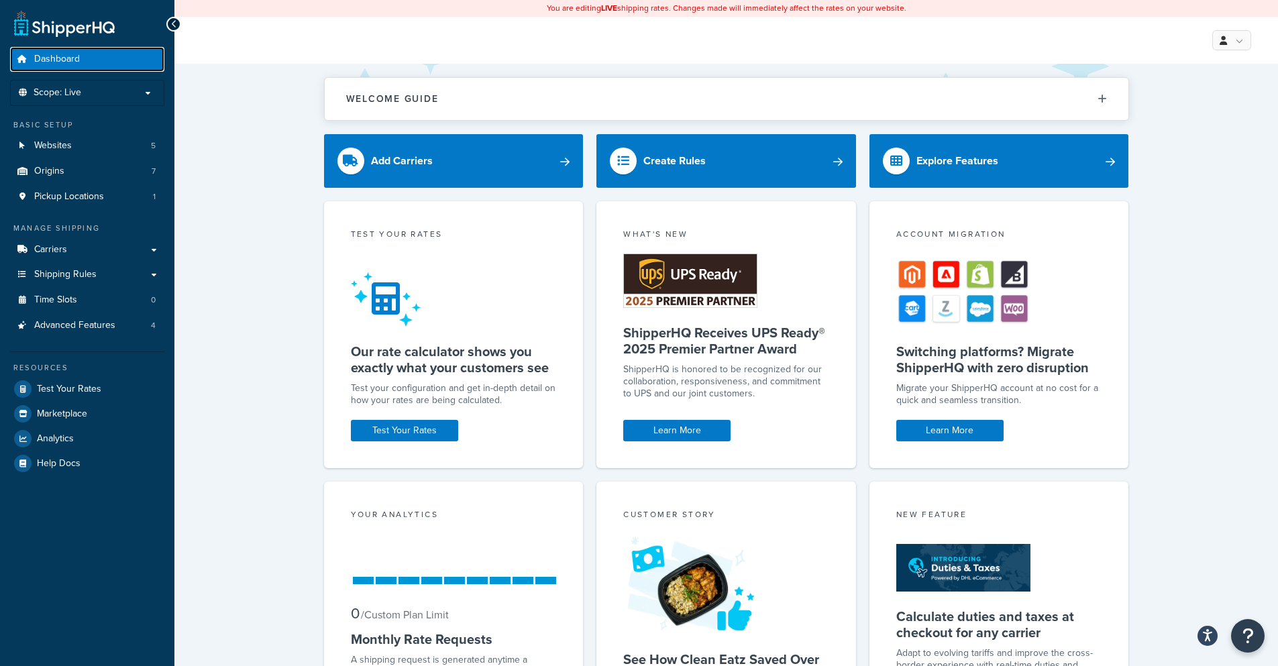
click at [107, 61] on link "Dashboard" at bounding box center [87, 59] width 154 height 25
click at [106, 171] on link "Origins 7" at bounding box center [87, 171] width 154 height 25
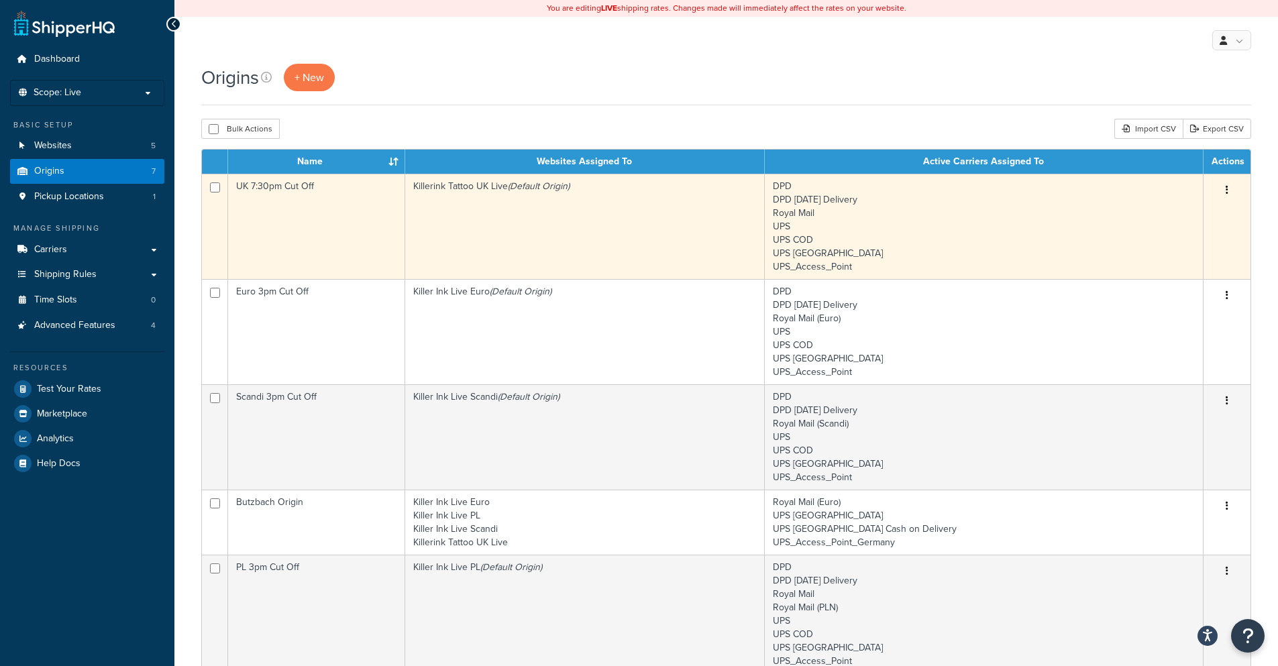
click at [1228, 191] on button "button" at bounding box center [1227, 190] width 19 height 21
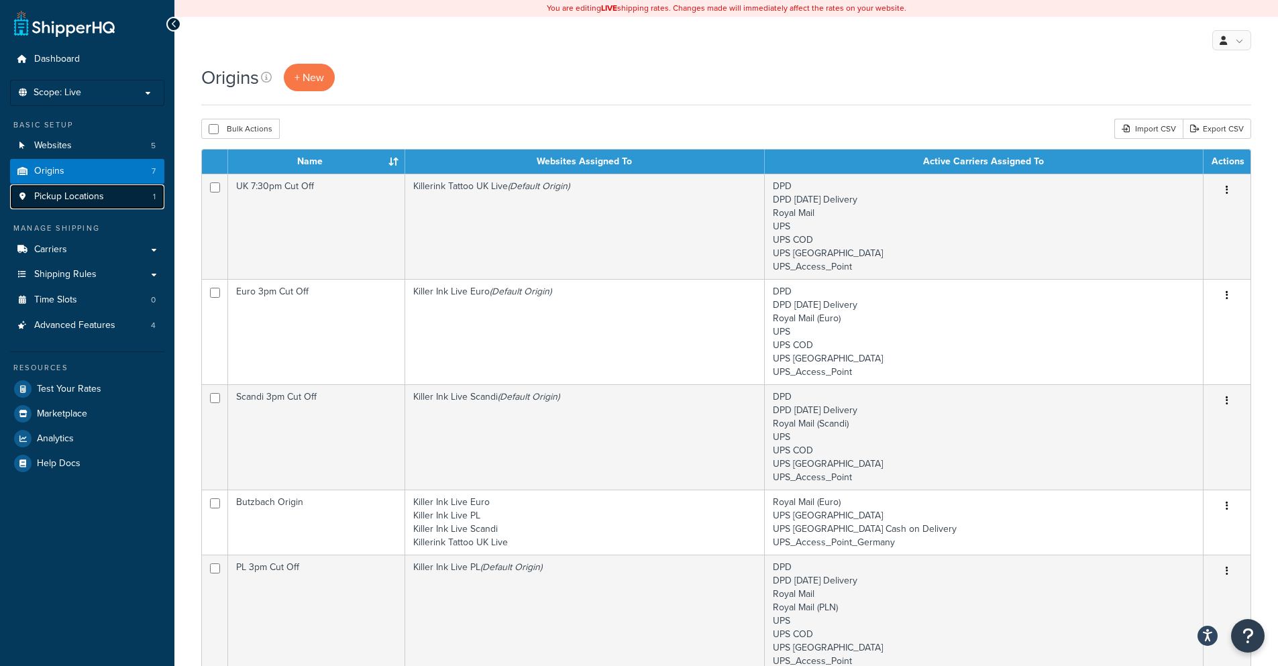
click at [99, 199] on span "Pickup Locations" at bounding box center [69, 196] width 70 height 11
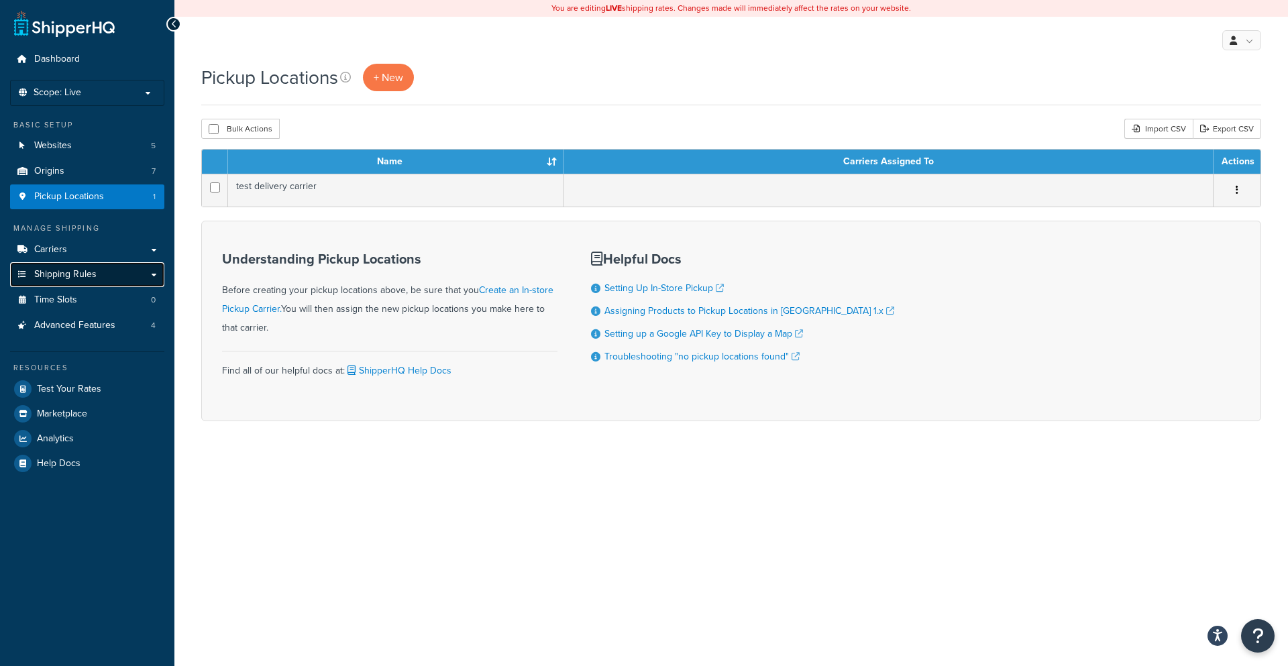
click at [107, 275] on link "Shipping Rules" at bounding box center [87, 274] width 154 height 25
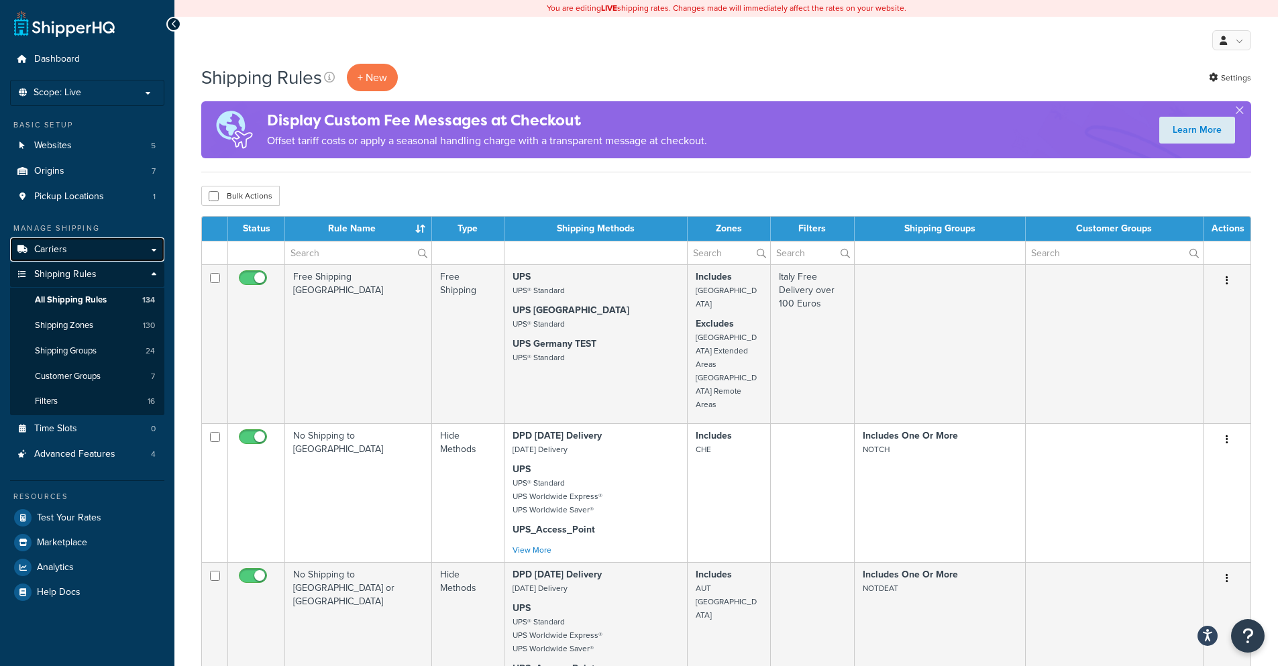
click at [70, 245] on link "Carriers" at bounding box center [87, 249] width 154 height 25
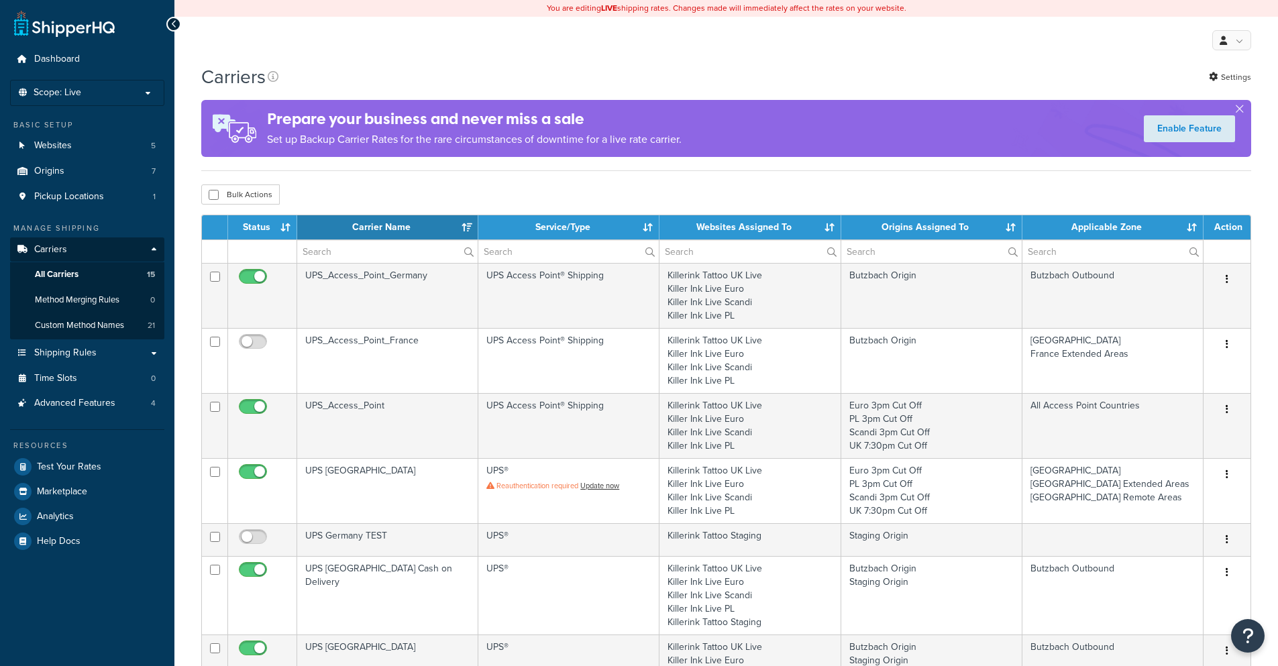
select select "15"
